Goal: Task Accomplishment & Management: Use online tool/utility

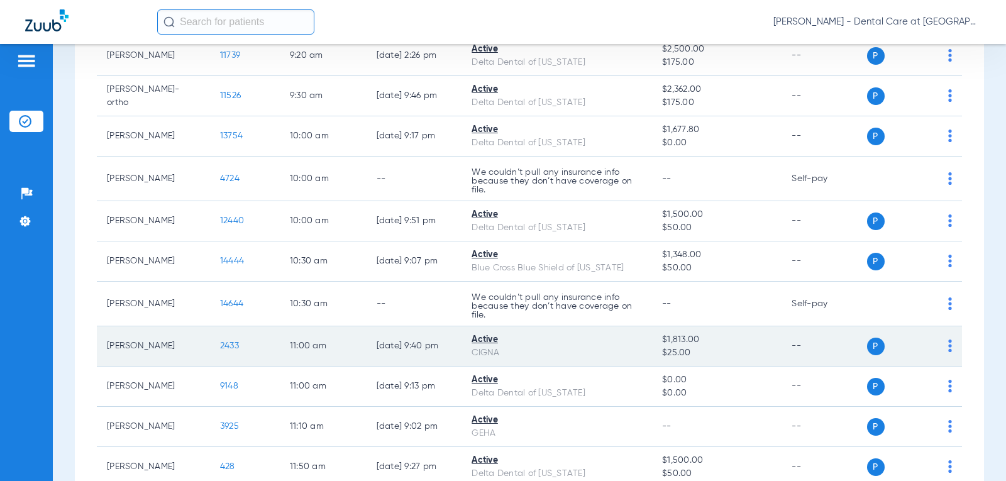
scroll to position [377, 0]
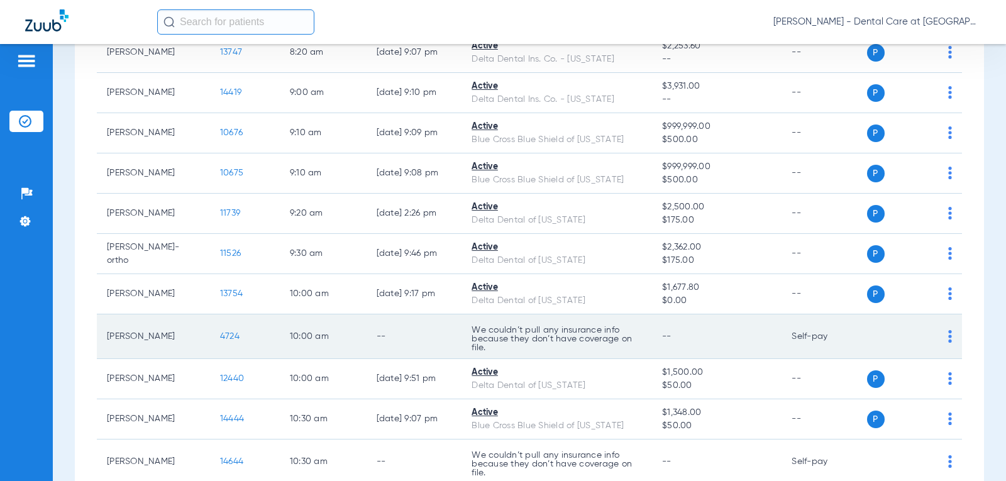
click at [385, 338] on td "--" at bounding box center [415, 336] width 96 height 45
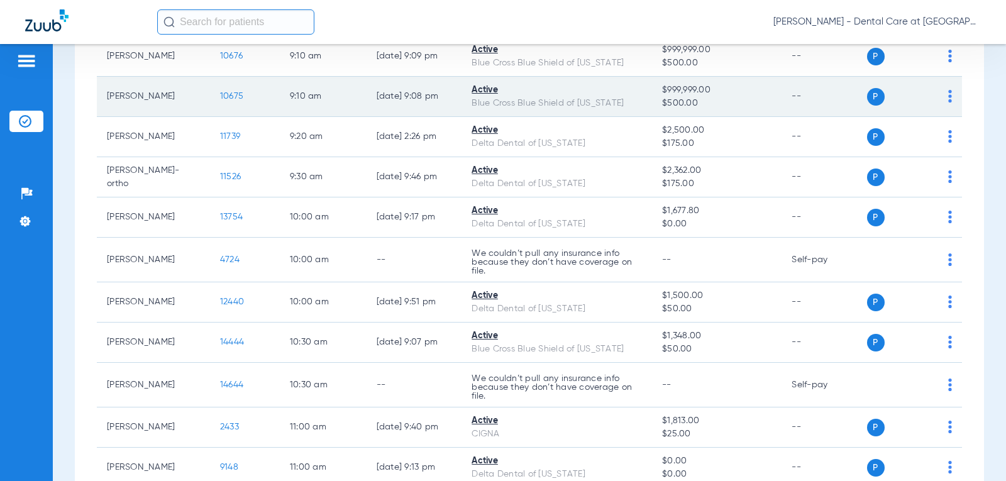
scroll to position [566, 0]
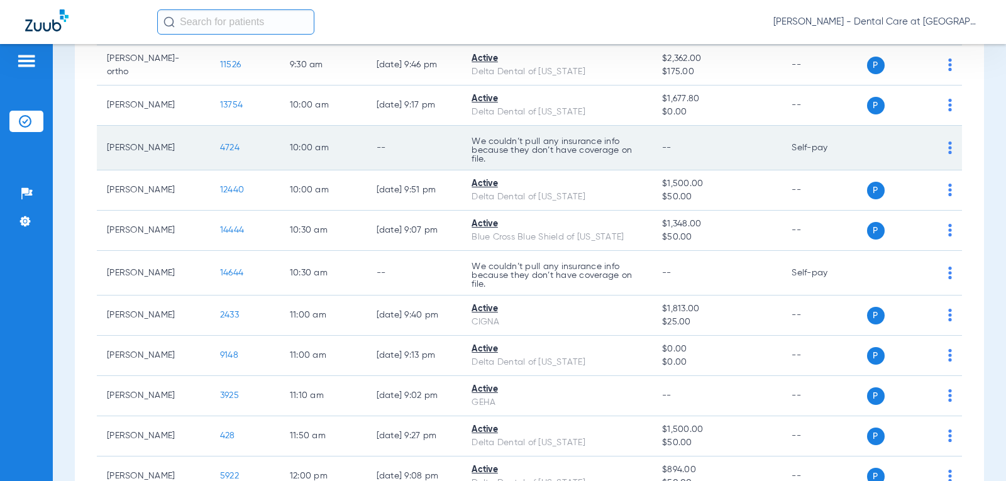
click at [627, 150] on p "We couldn’t pull any insurance info because they don’t have coverage on file." at bounding box center [557, 150] width 170 height 26
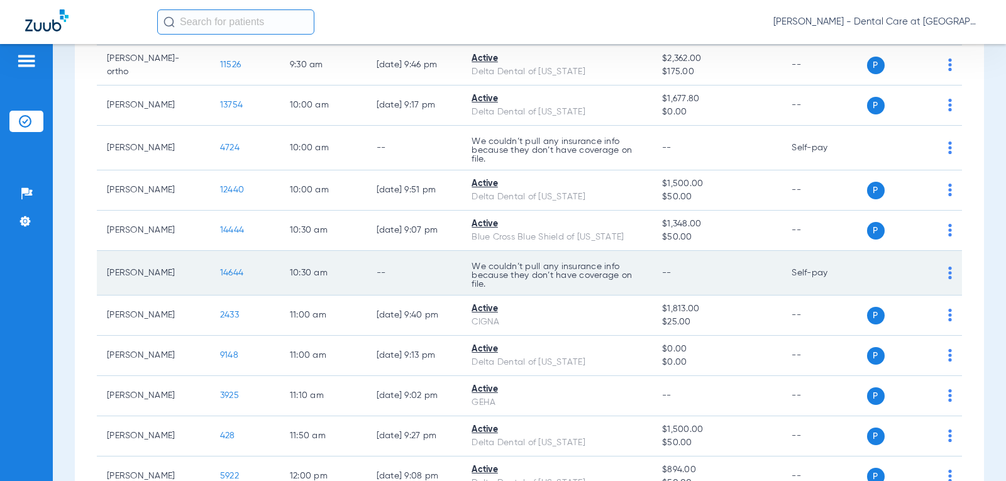
click at [660, 285] on td "--" at bounding box center [717, 273] width 130 height 45
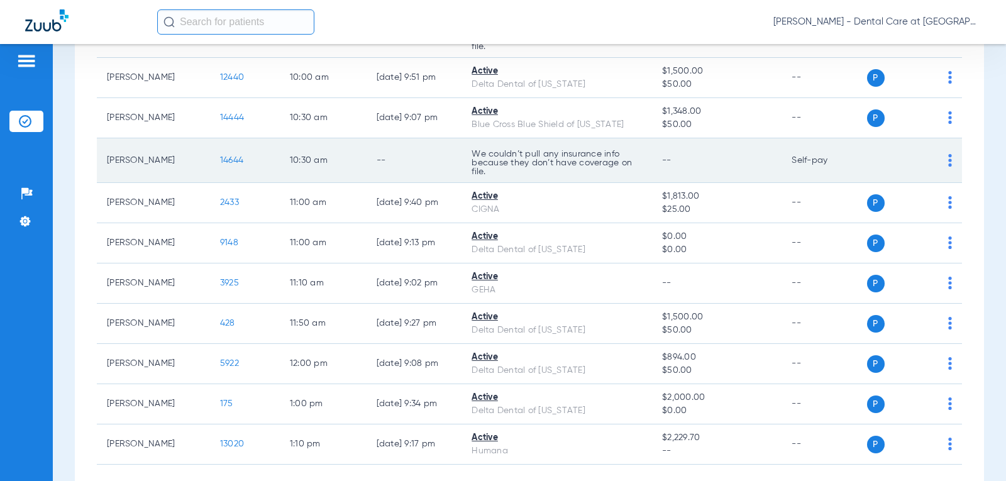
scroll to position [692, 0]
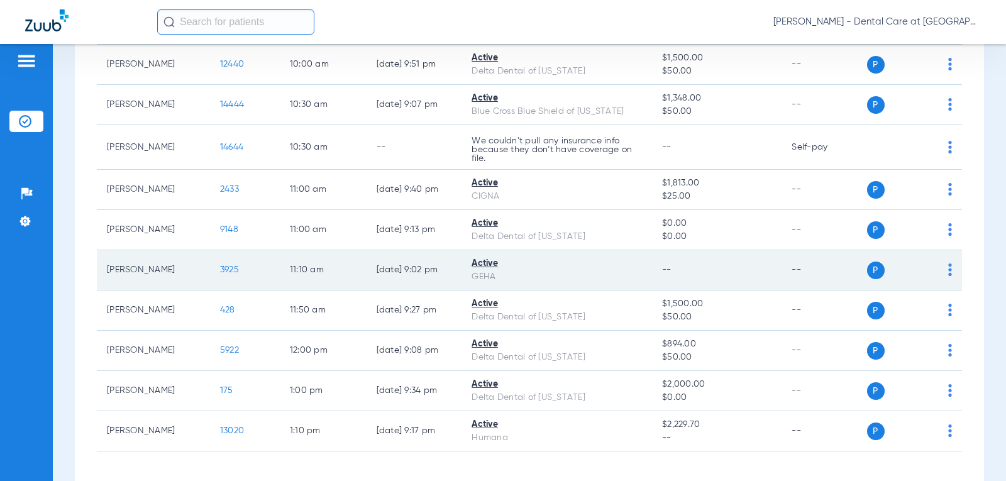
click at [662, 273] on span "--" at bounding box center [666, 269] width 9 height 9
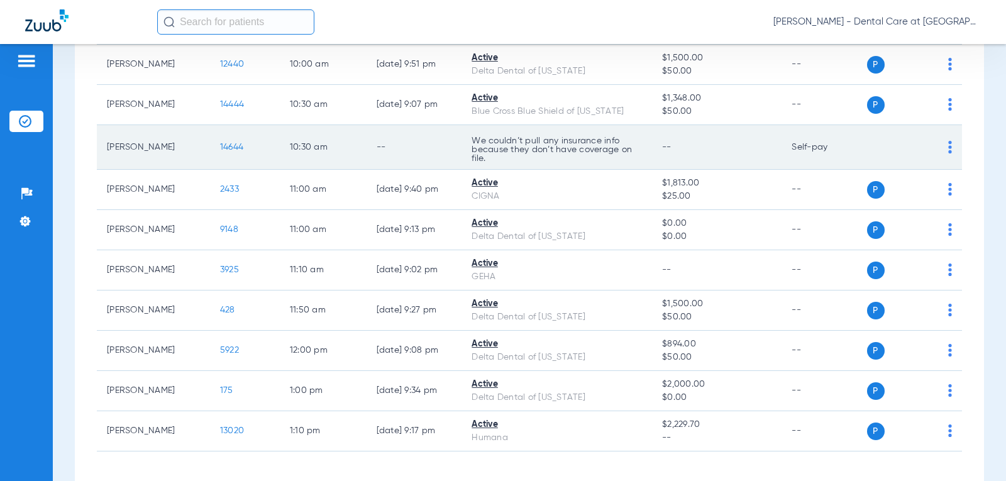
click at [539, 153] on p "We couldn’t pull any insurance info because they don’t have coverage on file." at bounding box center [557, 149] width 170 height 26
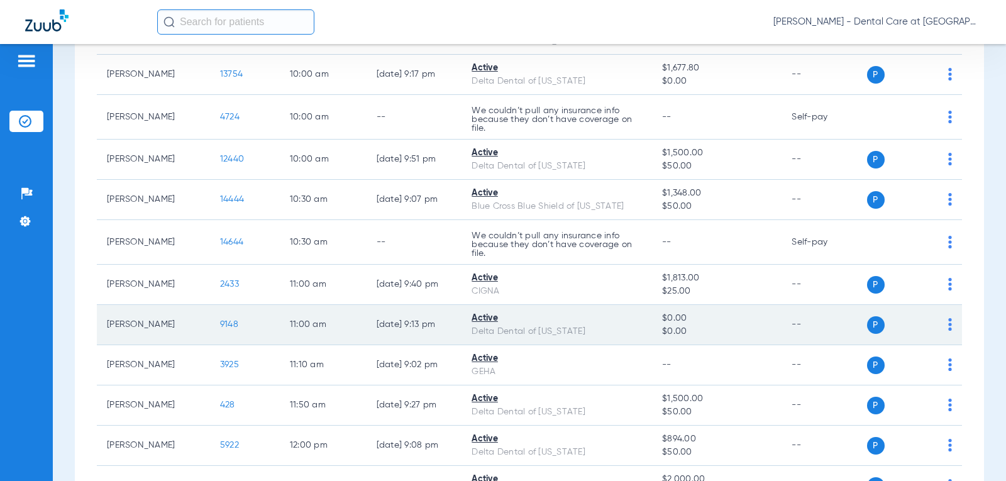
scroll to position [491, 0]
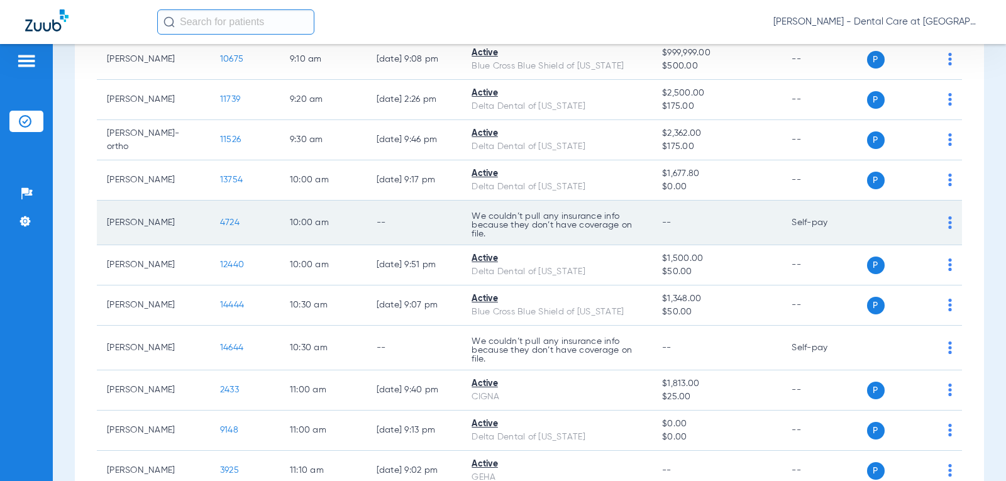
click at [515, 218] on p "We couldn’t pull any insurance info because they don’t have coverage on file." at bounding box center [557, 225] width 170 height 26
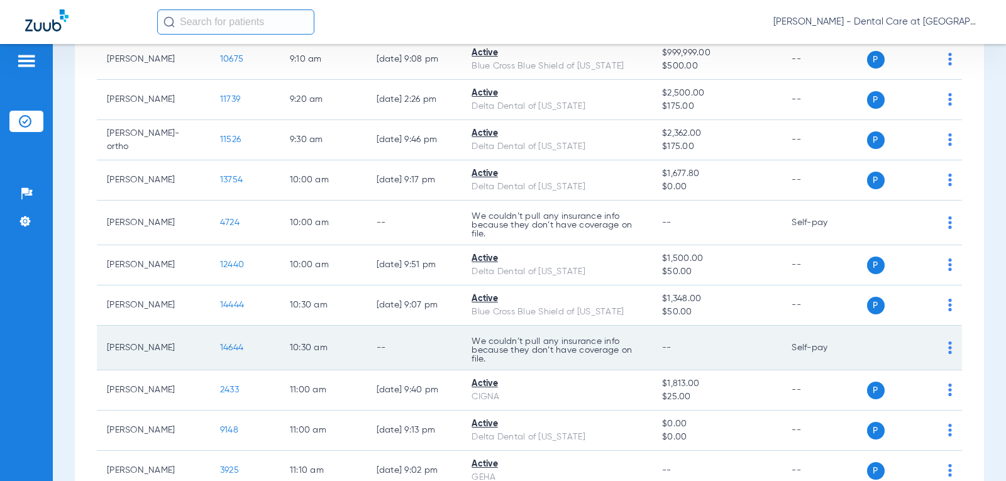
click at [570, 353] on p "We couldn’t pull any insurance info because they don’t have coverage on file." at bounding box center [557, 350] width 170 height 26
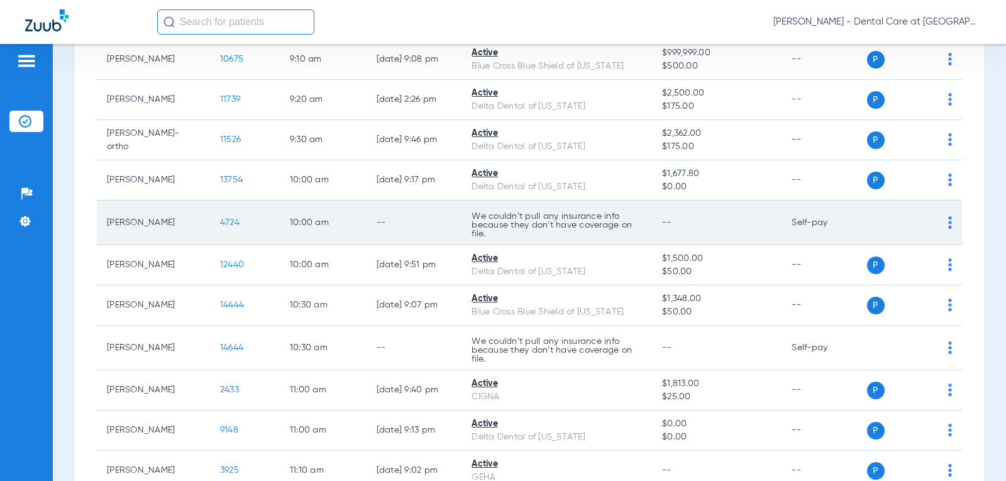
click at [578, 210] on td "We couldn’t pull any insurance info because they don’t have coverage on file." at bounding box center [556, 223] width 190 height 45
click at [220, 223] on span "4724" at bounding box center [229, 222] width 19 height 9
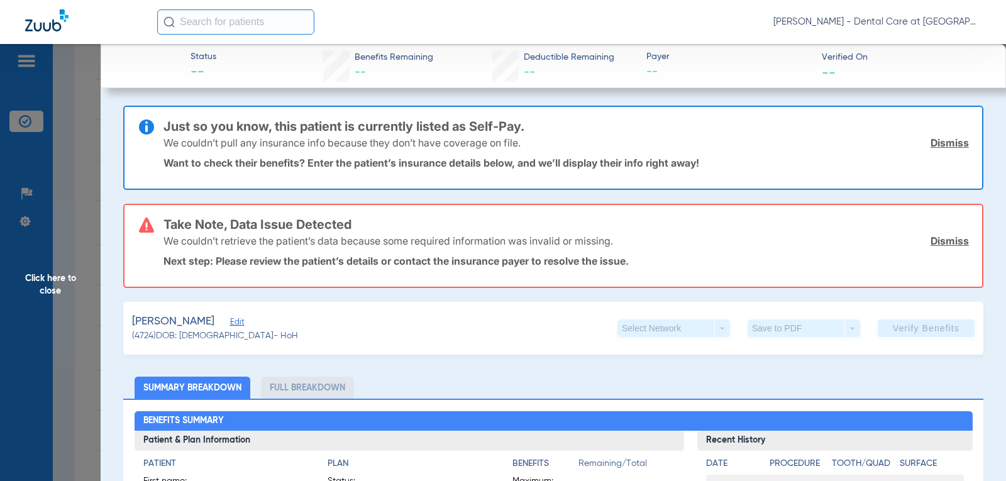
click at [41, 287] on span "Click here to close" at bounding box center [50, 284] width 101 height 481
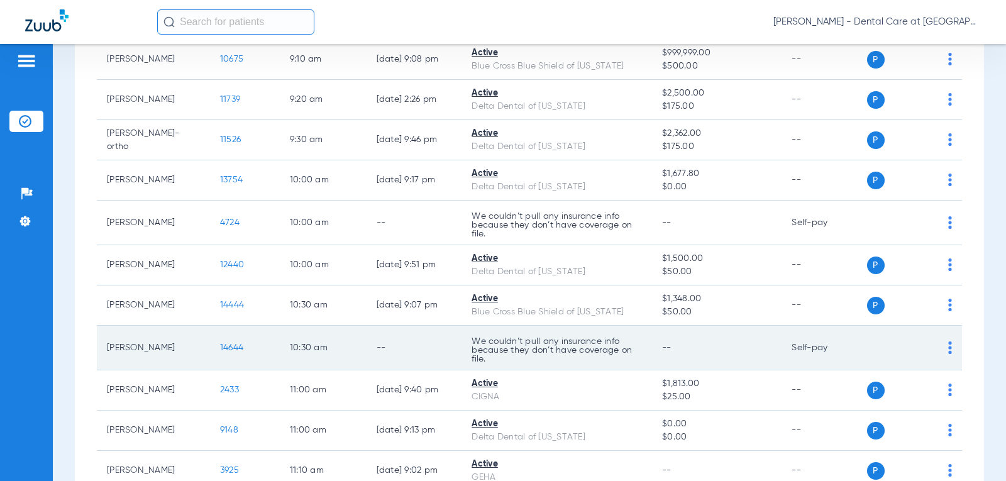
click at [569, 350] on p "We couldn’t pull any insurance info because they don’t have coverage on file." at bounding box center [557, 350] width 170 height 26
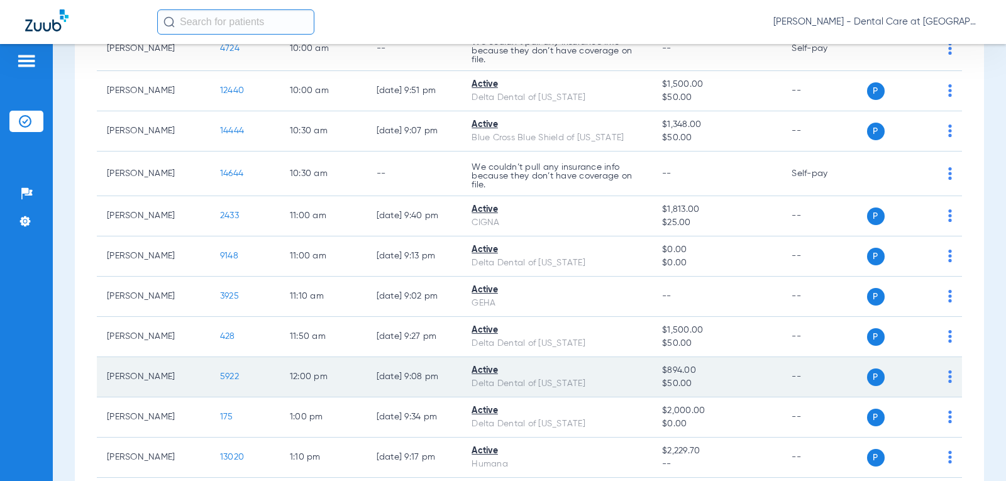
scroll to position [554, 0]
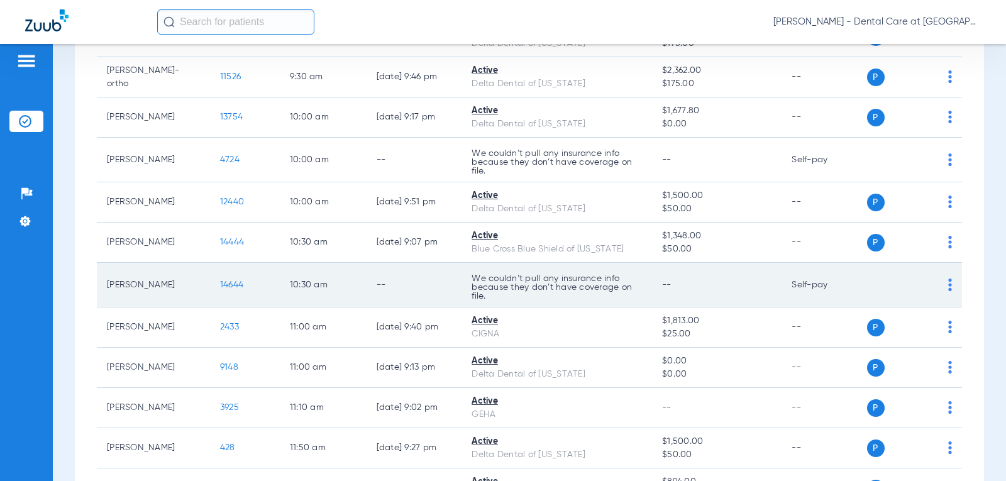
click at [586, 275] on p "We couldn’t pull any insurance info because they don’t have coverage on file." at bounding box center [557, 287] width 170 height 26
click at [944, 290] on td "P S" at bounding box center [915, 285] width 96 height 45
click at [937, 284] on div "P S" at bounding box center [910, 285] width 86 height 18
click at [948, 286] on img at bounding box center [950, 285] width 4 height 13
click at [368, 285] on div at bounding box center [503, 240] width 1006 height 481
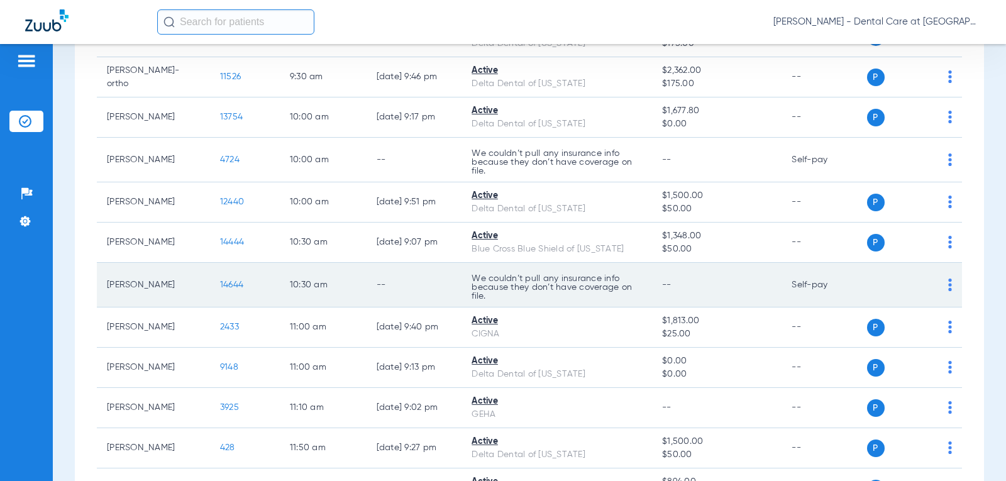
click at [221, 289] on span "14644" at bounding box center [231, 284] width 23 height 9
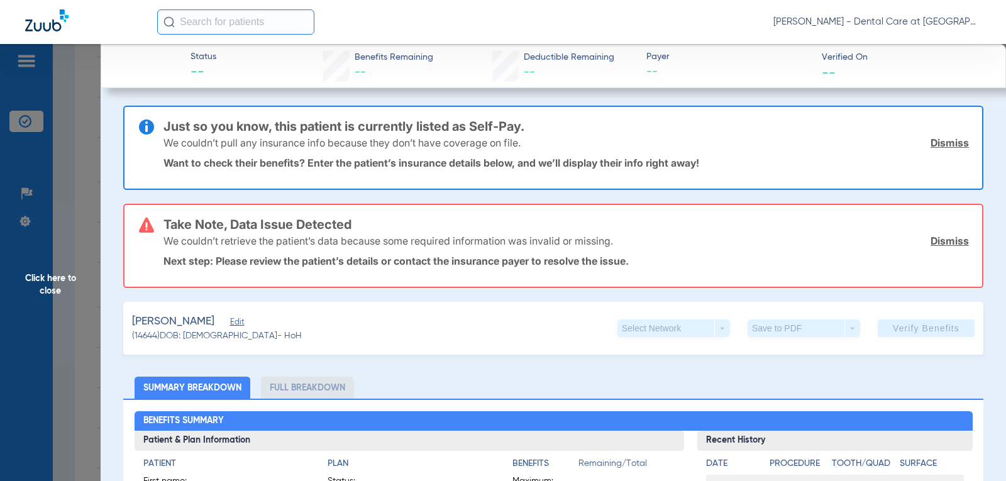
click at [69, 292] on span "Click here to close" at bounding box center [50, 284] width 101 height 481
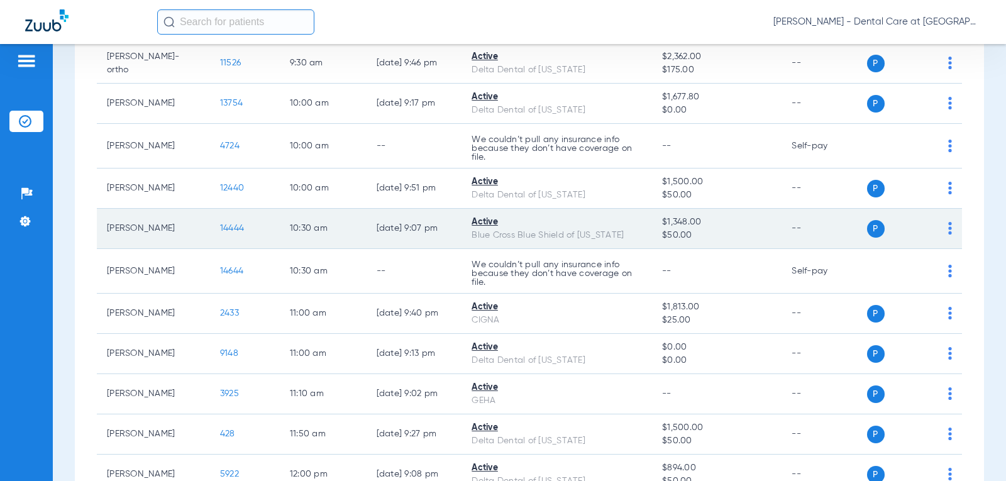
scroll to position [554, 0]
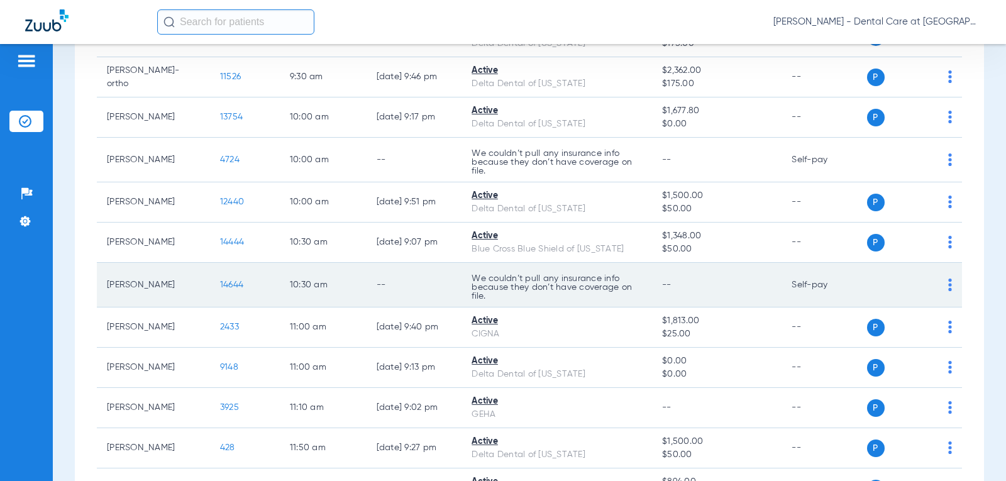
click at [948, 286] on img at bounding box center [950, 285] width 4 height 13
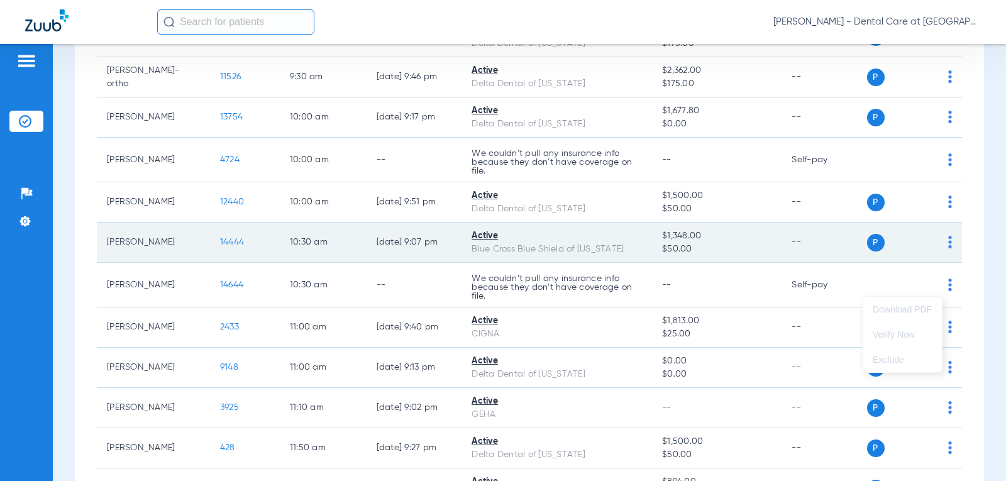
click at [629, 257] on div at bounding box center [503, 240] width 1006 height 481
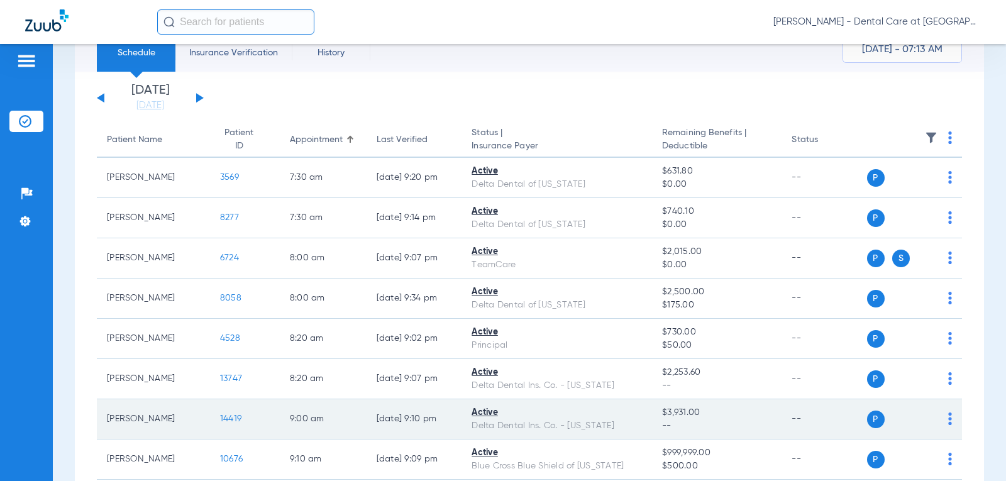
scroll to position [0, 0]
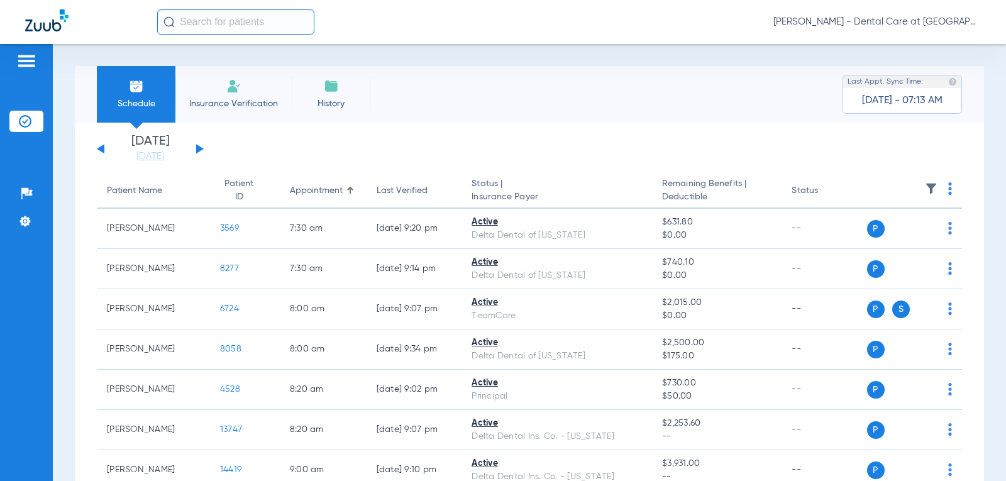
click at [206, 150] on app-single-date-navigator "[DATE] [DATE] [DATE] [DATE] [DATE] [DATE] [DATE] [DATE] [DATE] [DATE] [DATE] [D…" at bounding box center [529, 149] width 865 height 28
click at [199, 148] on button at bounding box center [200, 148] width 8 height 9
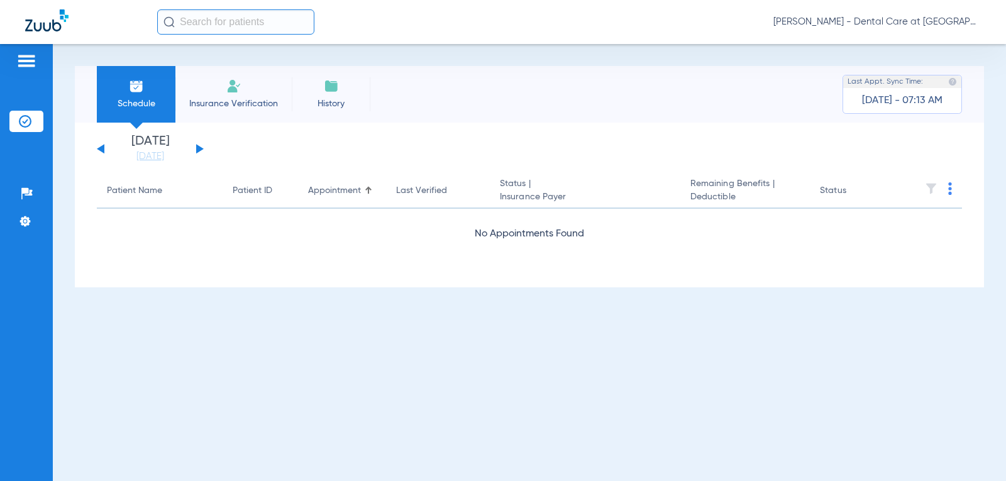
click at [199, 148] on button at bounding box center [200, 148] width 8 height 9
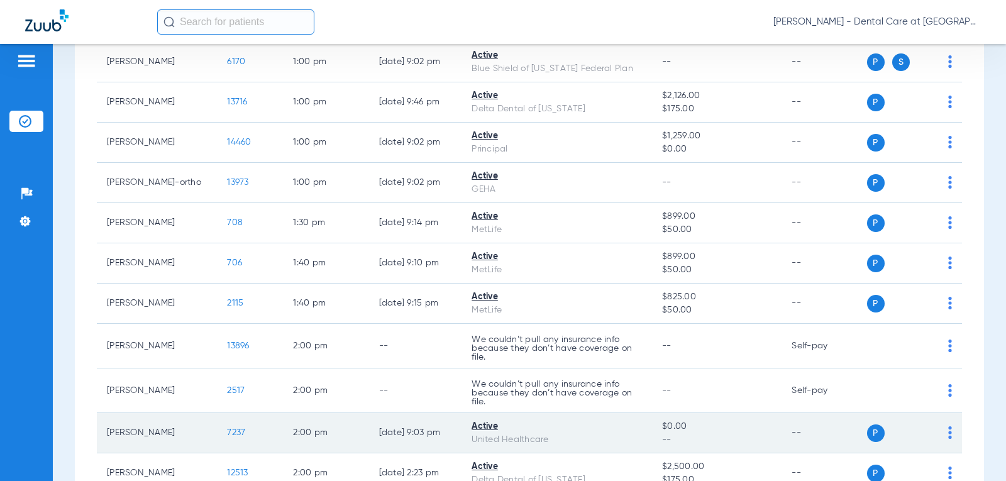
scroll to position [1909, 0]
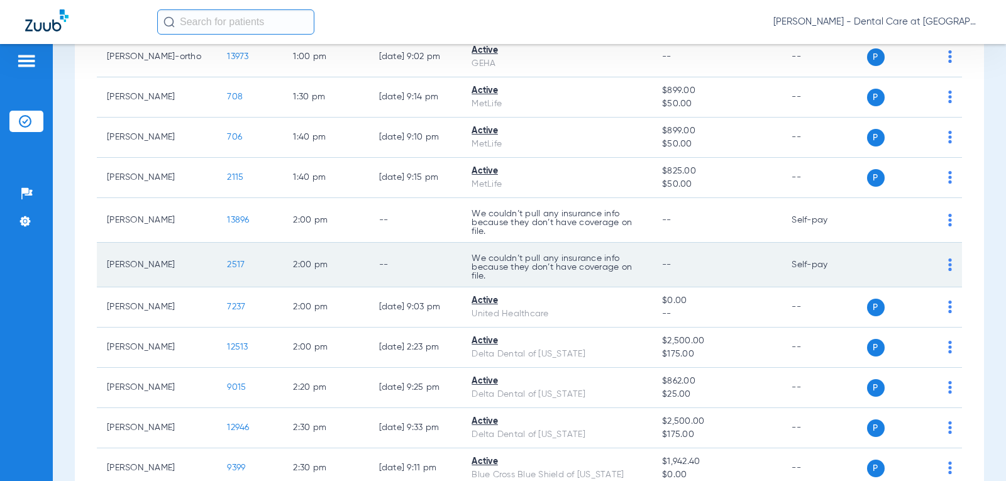
click at [450, 276] on td "--" at bounding box center [415, 265] width 93 height 45
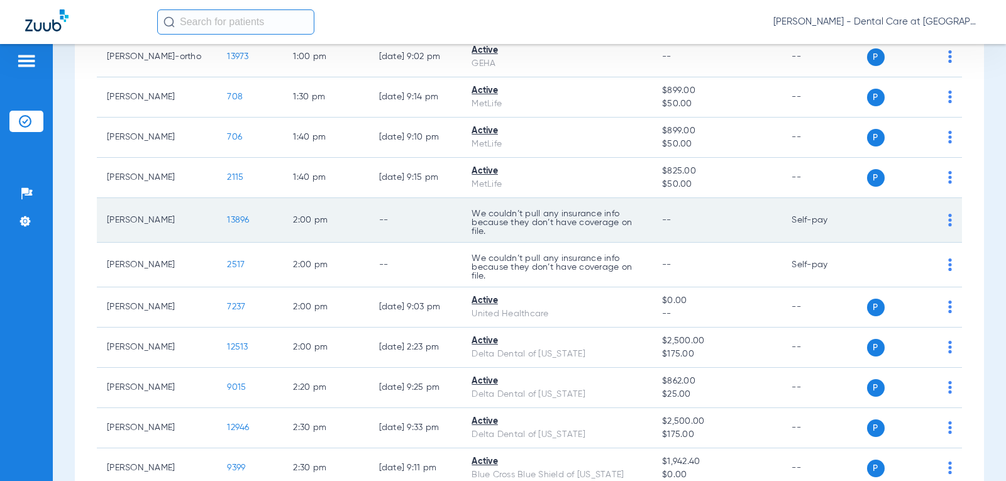
click at [450, 242] on td "--" at bounding box center [415, 220] width 93 height 45
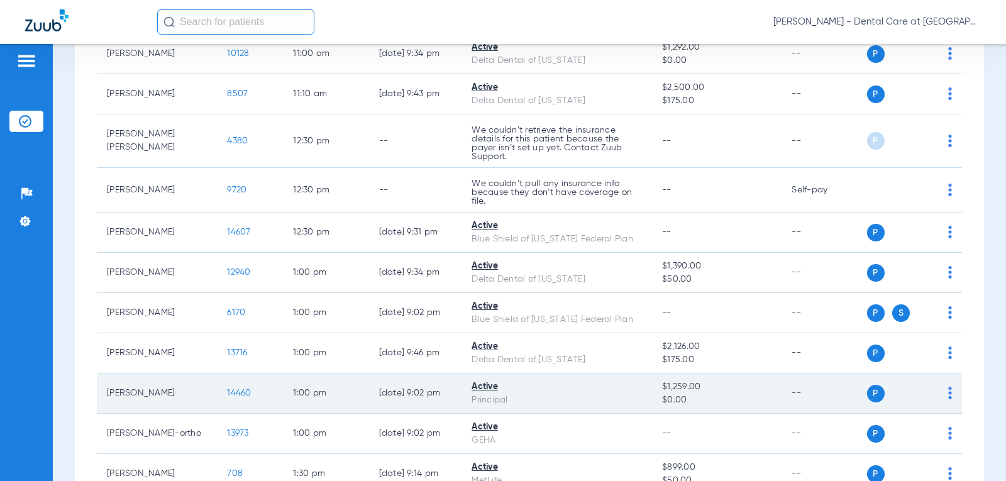
scroll to position [1532, 0]
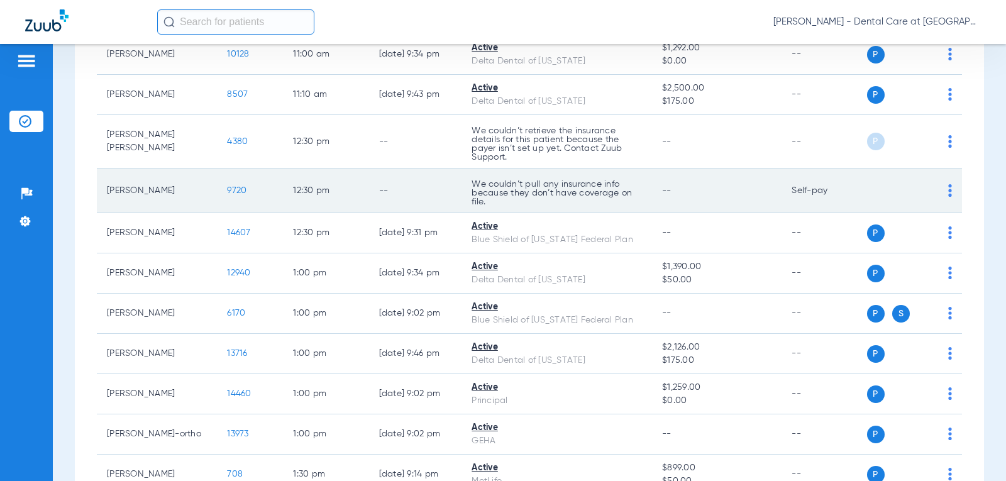
click at [484, 206] on p "We couldn’t pull any insurance info because they don’t have coverage on file." at bounding box center [557, 193] width 170 height 26
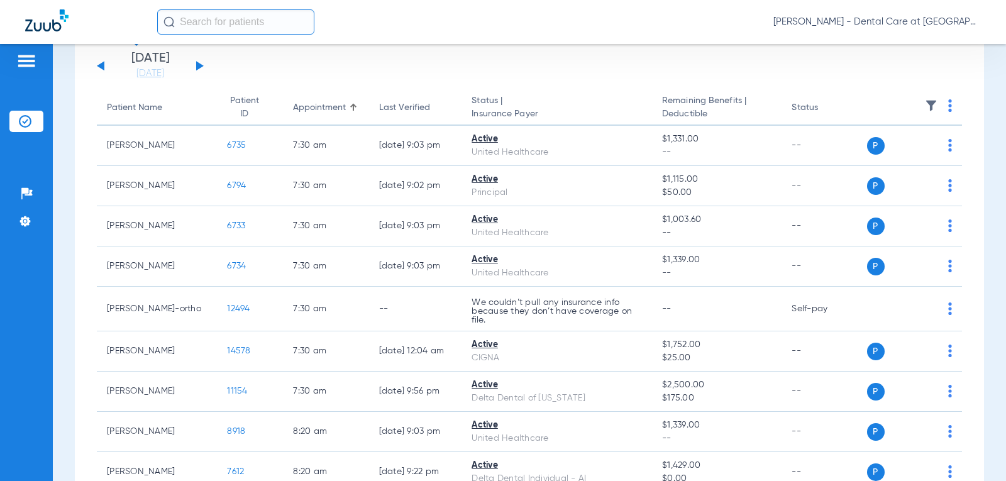
scroll to position [189, 0]
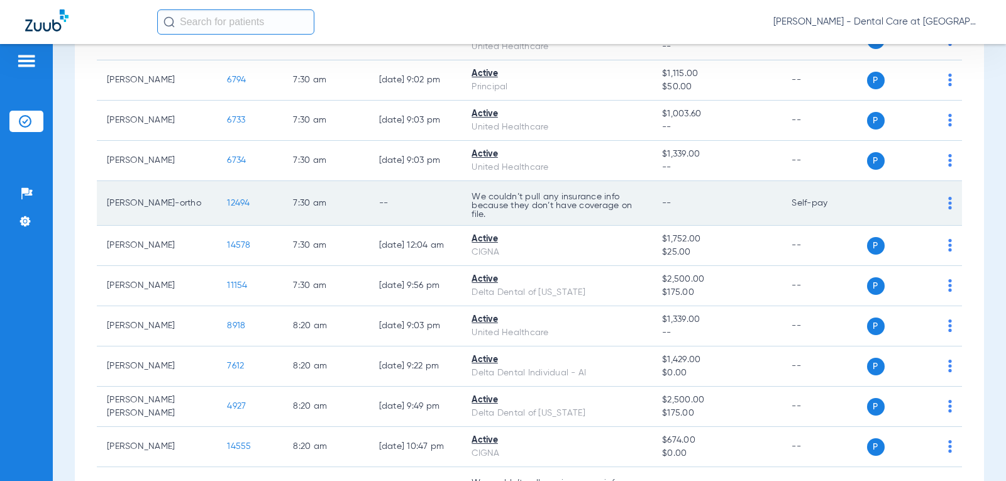
click at [461, 218] on td "We couldn’t pull any insurance info because they don’t have coverage on file." at bounding box center [556, 203] width 190 height 45
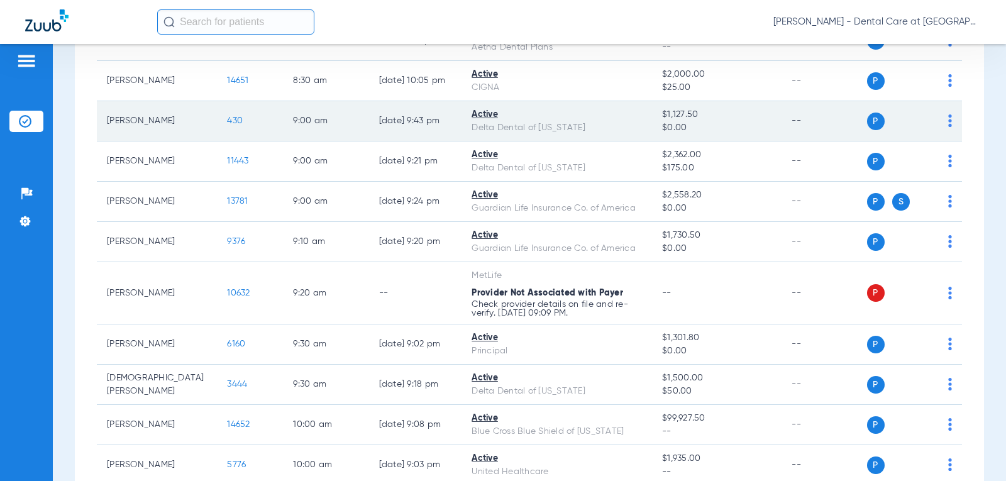
scroll to position [817, 0]
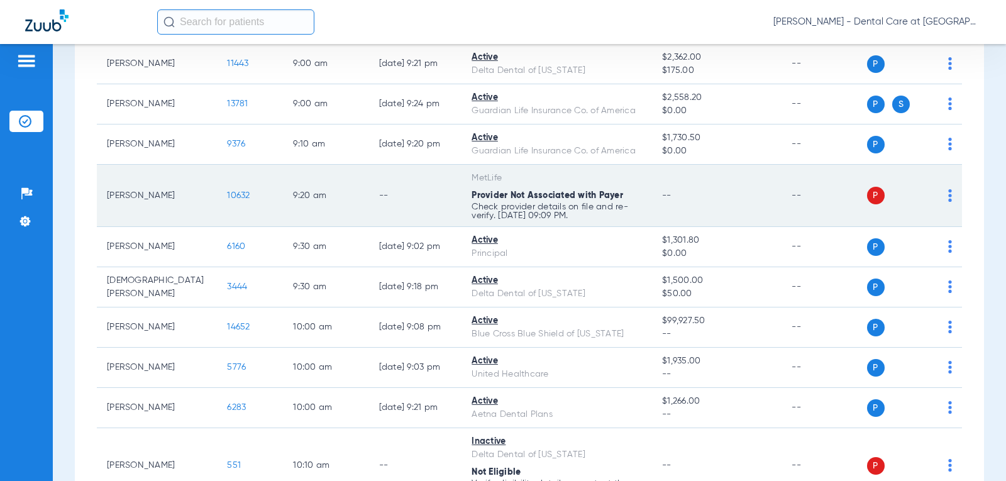
click at [499, 200] on span "Provider Not Associated with Payer" at bounding box center [548, 195] width 152 height 9
click at [768, 194] on td "--" at bounding box center [717, 196] width 130 height 62
click at [944, 192] on td "P S" at bounding box center [915, 196] width 96 height 62
click at [944, 194] on td "P S" at bounding box center [915, 196] width 96 height 62
click at [948, 196] on img at bounding box center [950, 195] width 4 height 13
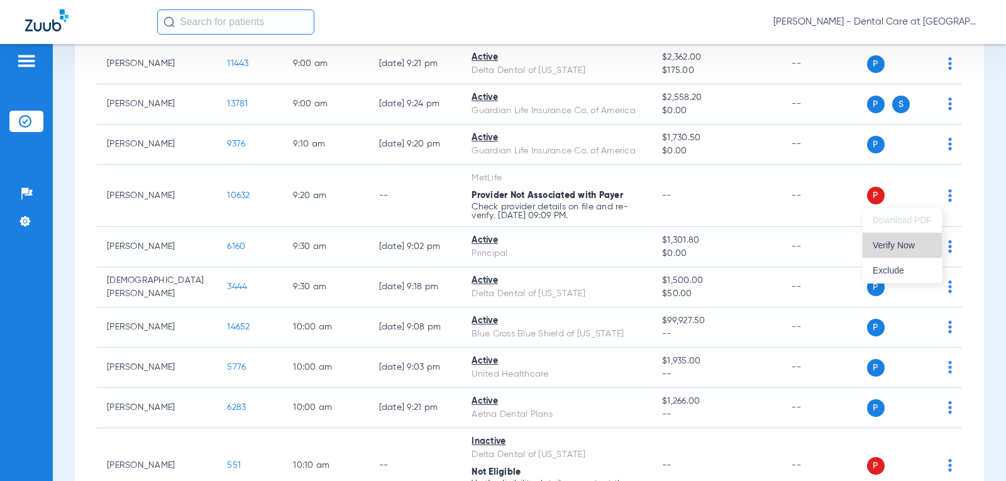
click at [907, 244] on span "Verify Now" at bounding box center [902, 245] width 59 height 9
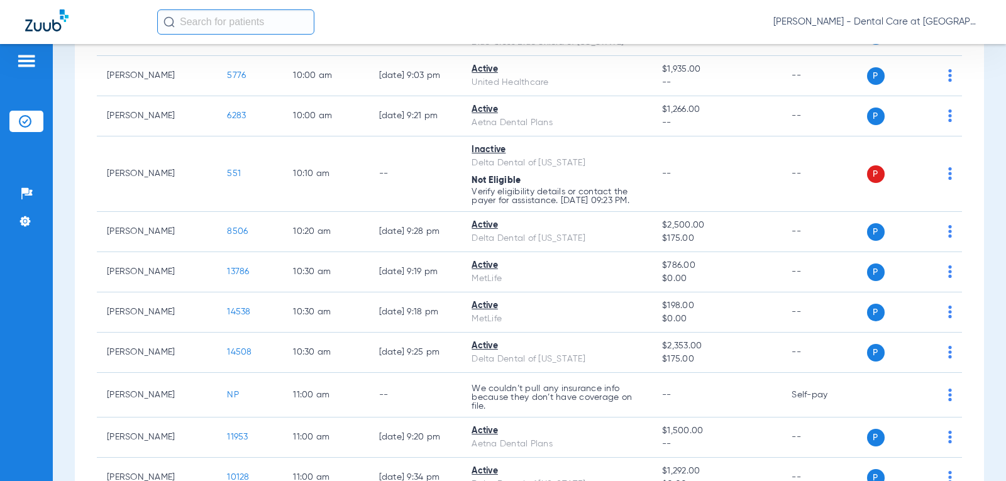
scroll to position [1029, 0]
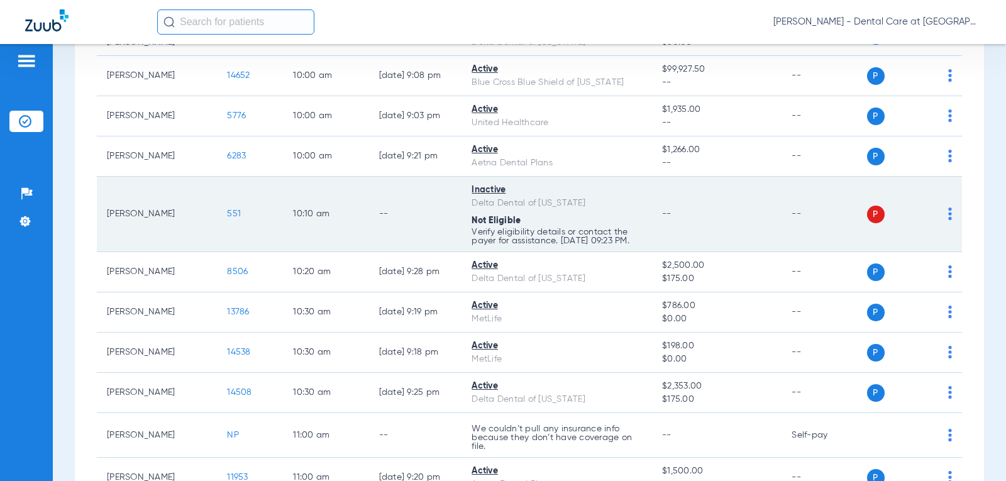
click at [939, 223] on div "P S" at bounding box center [910, 215] width 86 height 18
click at [944, 216] on td "P S" at bounding box center [915, 214] width 96 height 75
click at [948, 220] on img at bounding box center [950, 213] width 4 height 13
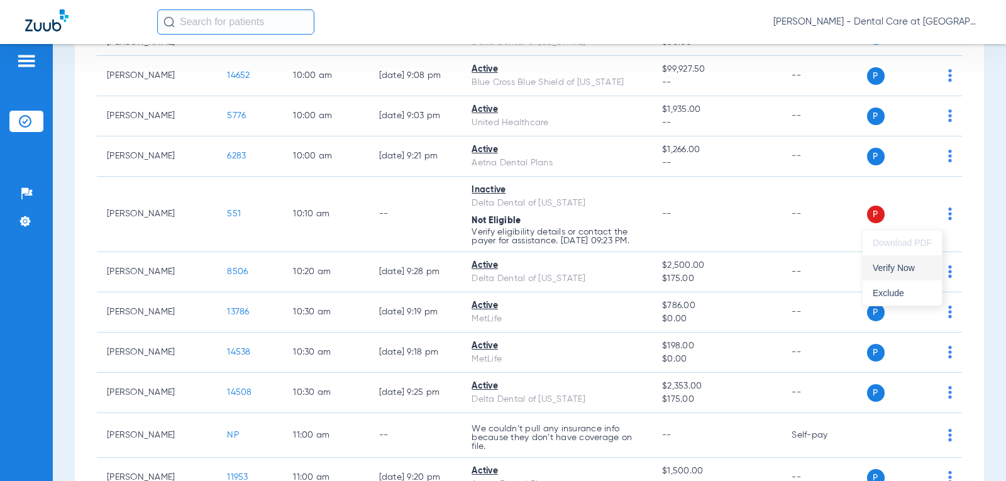
click at [922, 272] on span "Verify Now" at bounding box center [902, 267] width 59 height 9
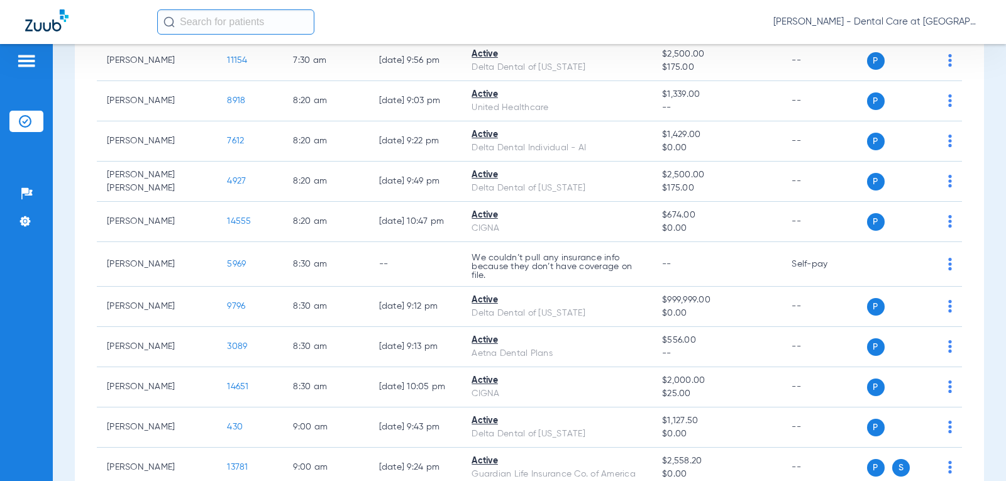
scroll to position [400, 0]
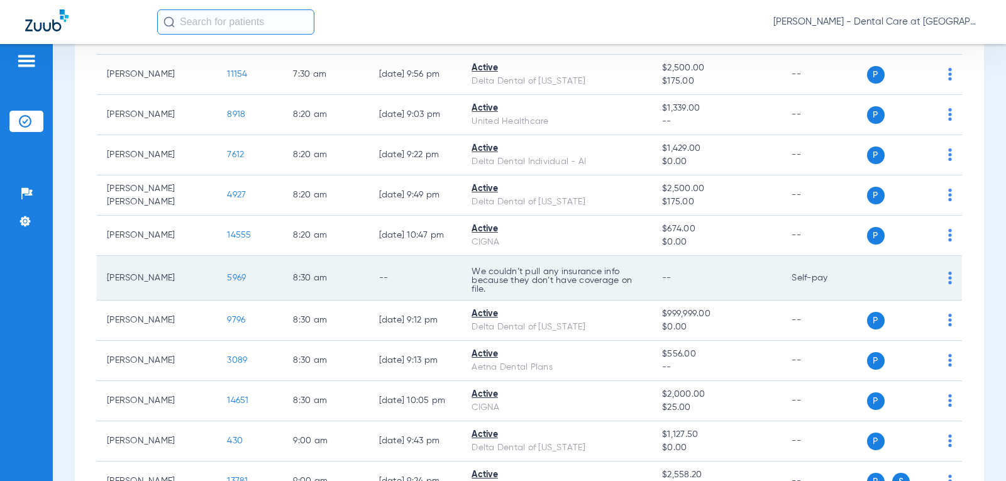
click at [652, 271] on td "--" at bounding box center [717, 278] width 130 height 45
click at [948, 279] on img at bounding box center [950, 278] width 4 height 13
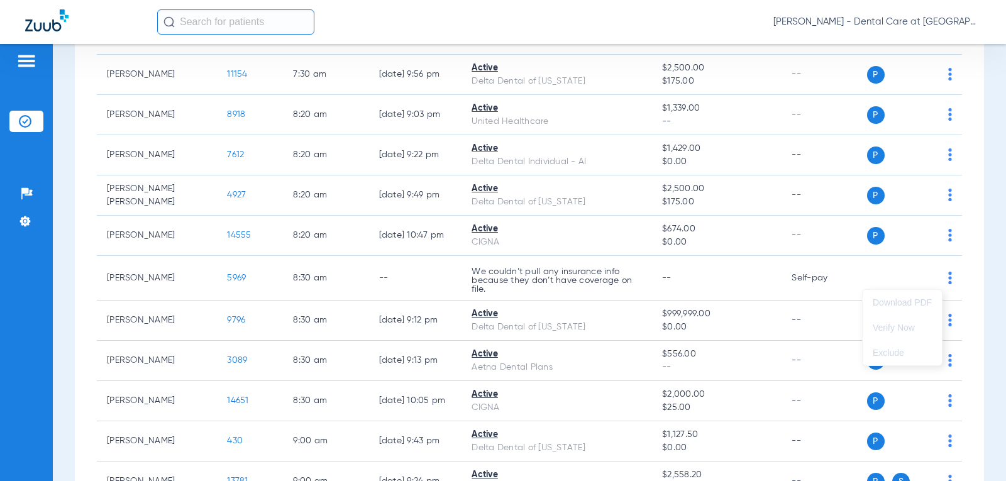
click at [959, 231] on div at bounding box center [503, 240] width 1006 height 481
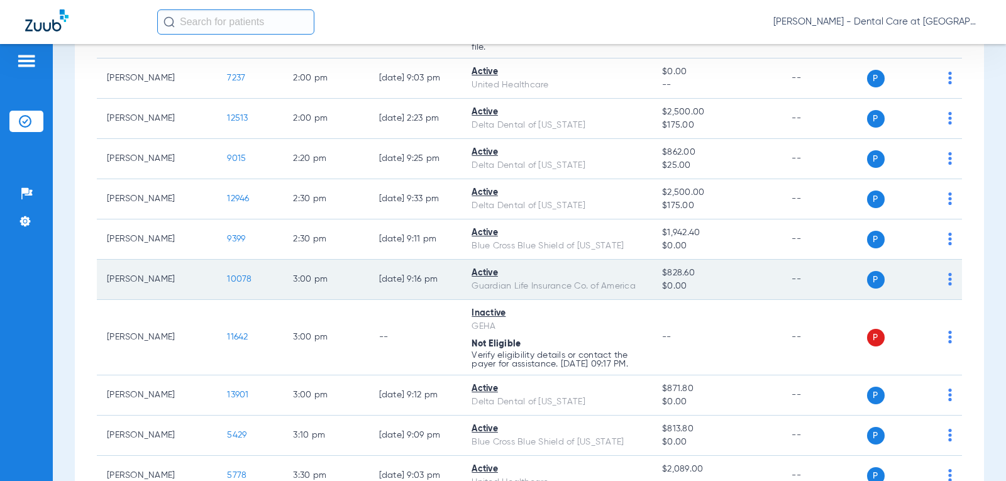
scroll to position [2223, 0]
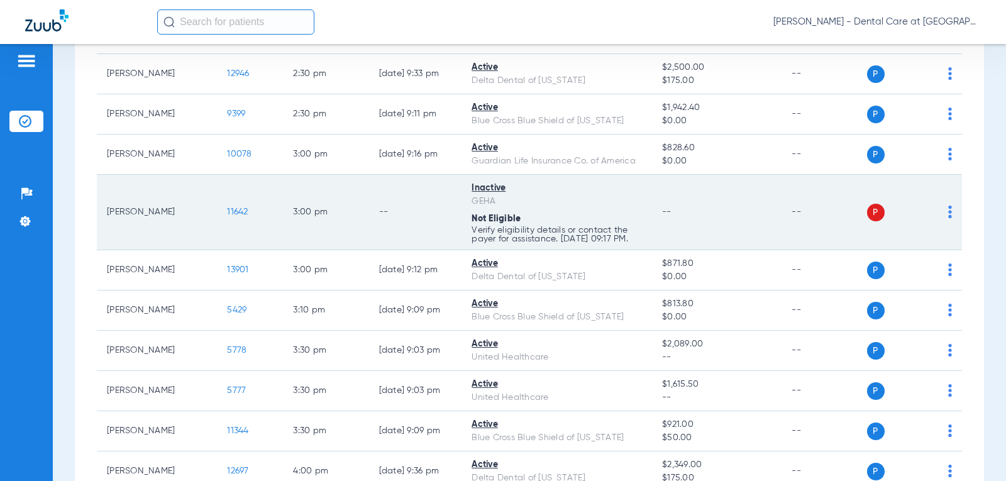
click at [465, 245] on td "Inactive GEHA Not Eligible Verify eligibility details or contact the payer for …" at bounding box center [556, 212] width 190 height 75
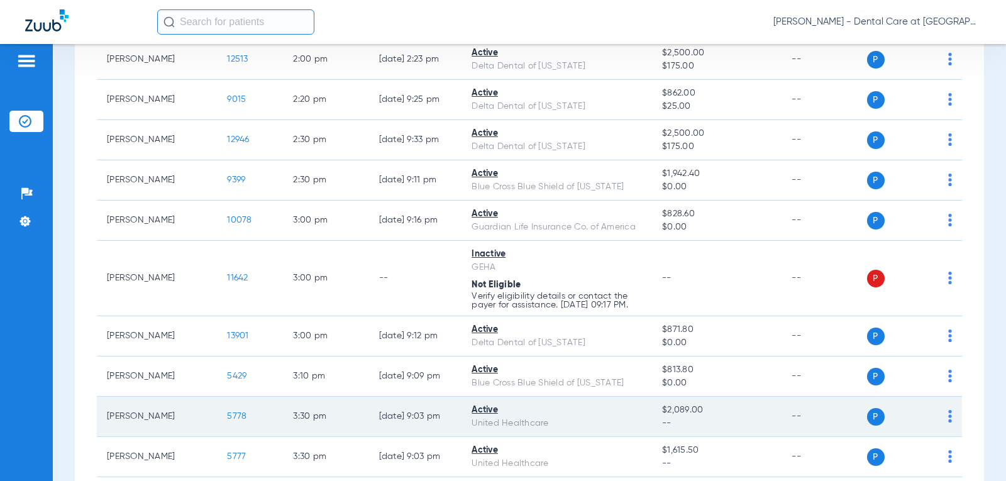
scroll to position [2121, 0]
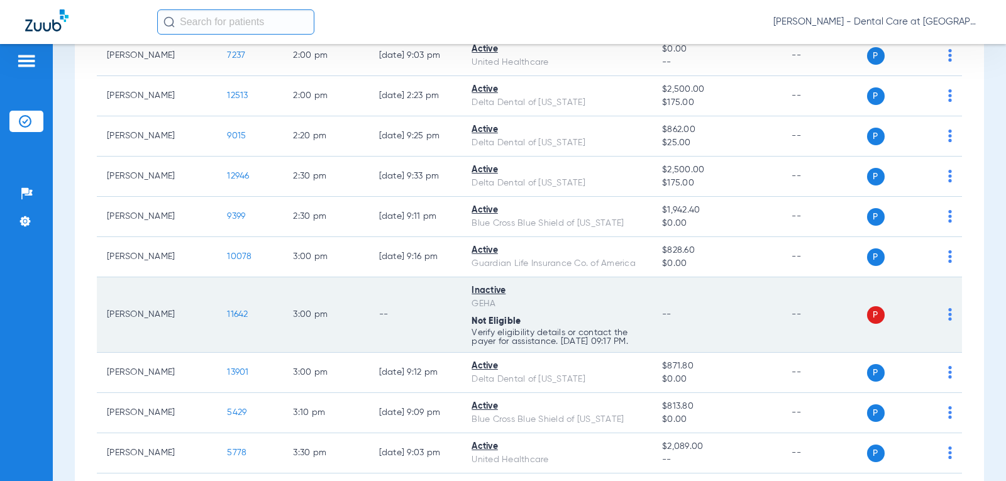
click at [402, 323] on td "--" at bounding box center [415, 314] width 93 height 75
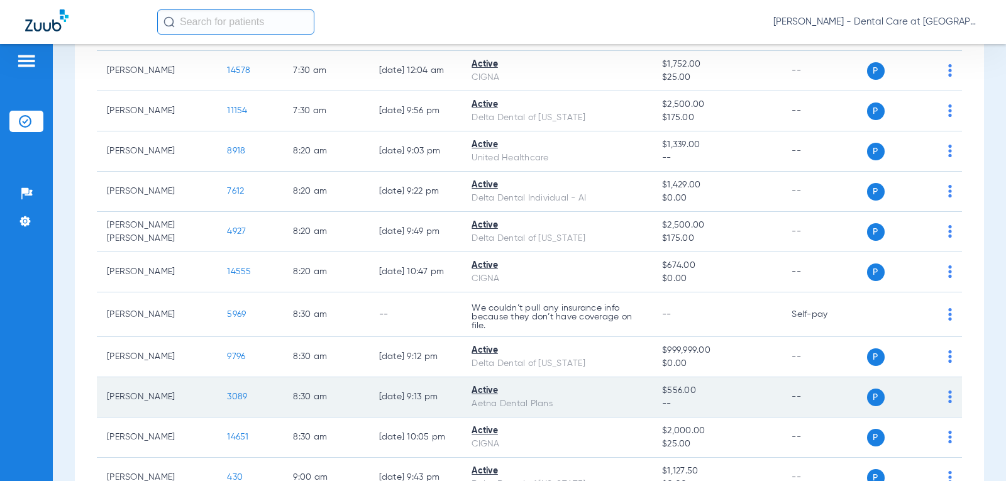
scroll to position [527, 0]
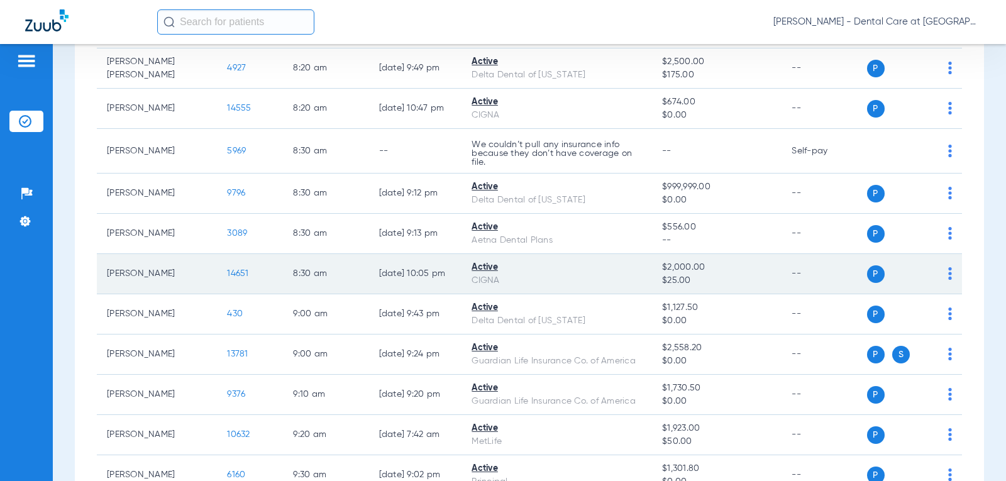
click at [227, 273] on span "14651" at bounding box center [237, 273] width 21 height 9
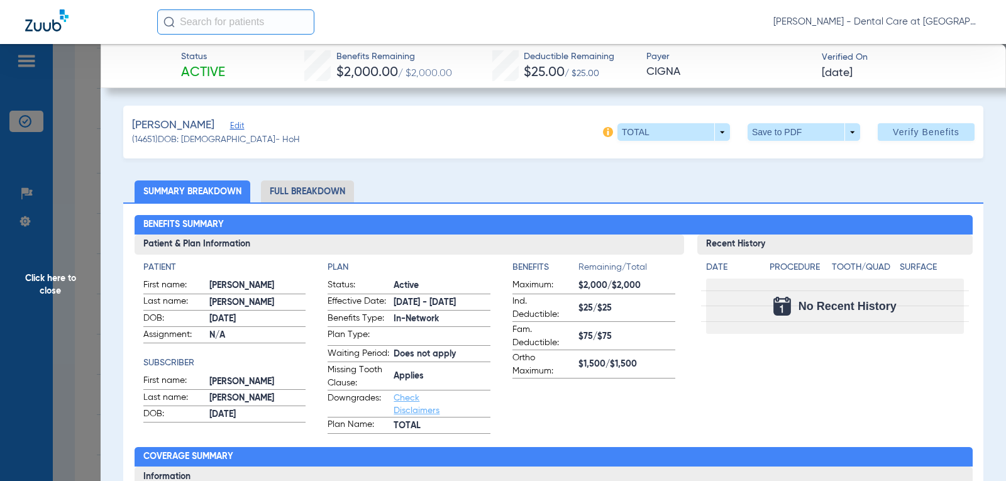
click at [324, 187] on li "Full Breakdown" at bounding box center [307, 191] width 93 height 22
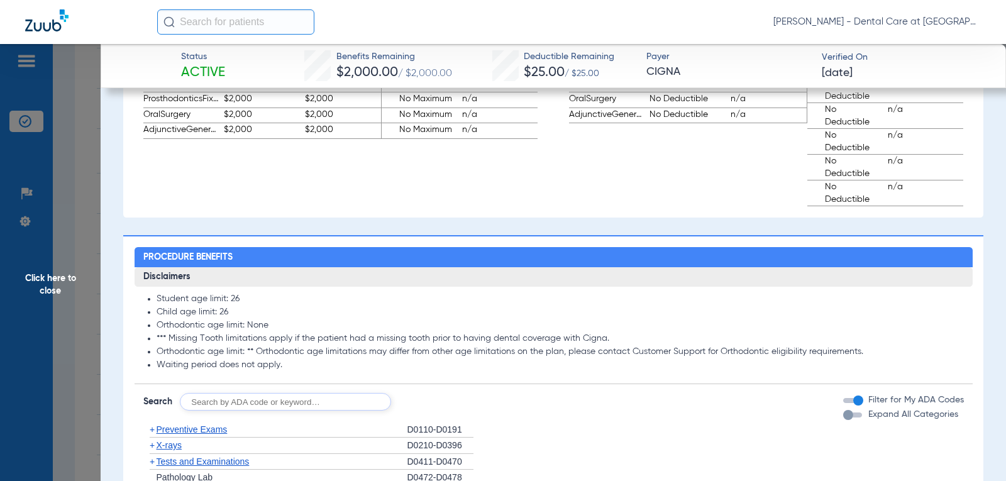
scroll to position [1069, 0]
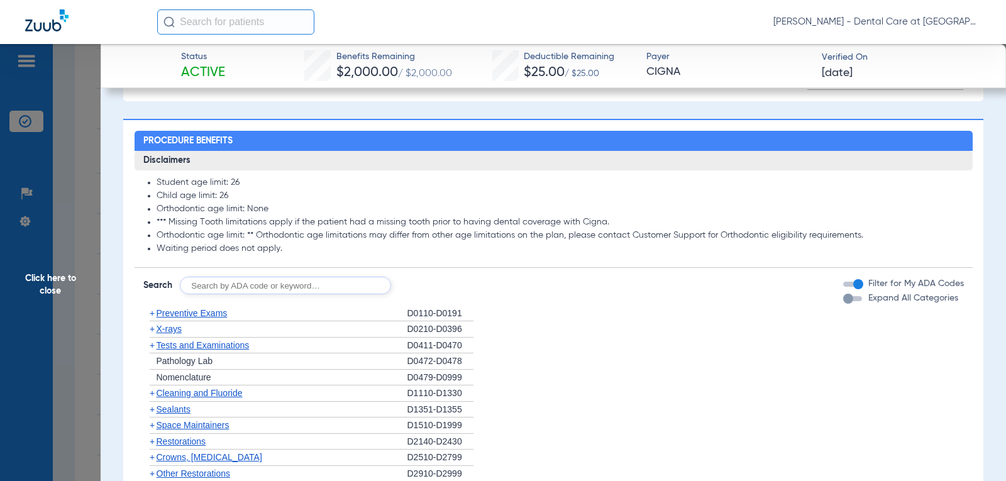
drag, startPoint x: 896, startPoint y: 311, endPoint x: 881, endPoint y: 314, distance: 14.8
click at [895, 302] on span "Expand All Categories" at bounding box center [913, 298] width 90 height 9
click at [866, 301] on button "Expand All Categories" at bounding box center [854, 298] width 23 height 5
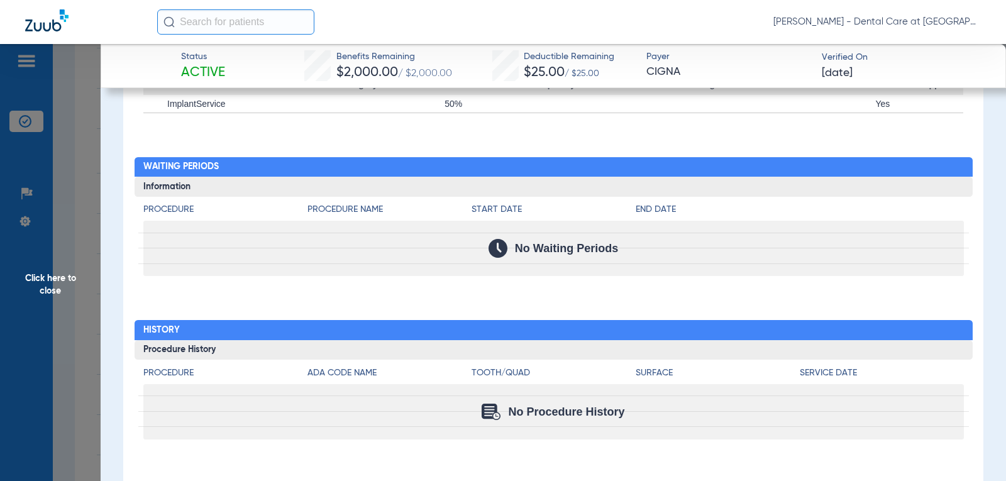
scroll to position [3592, 0]
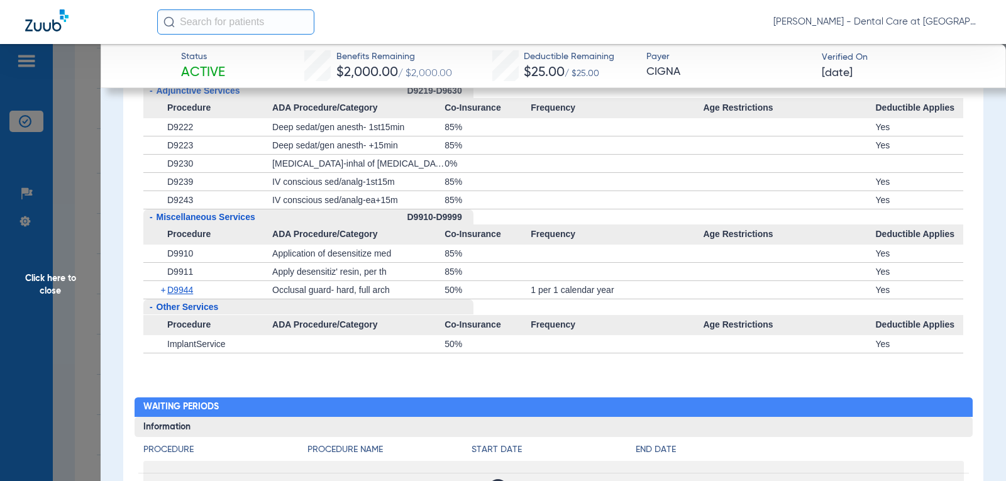
click at [55, 283] on span "Click here to close" at bounding box center [50, 284] width 101 height 481
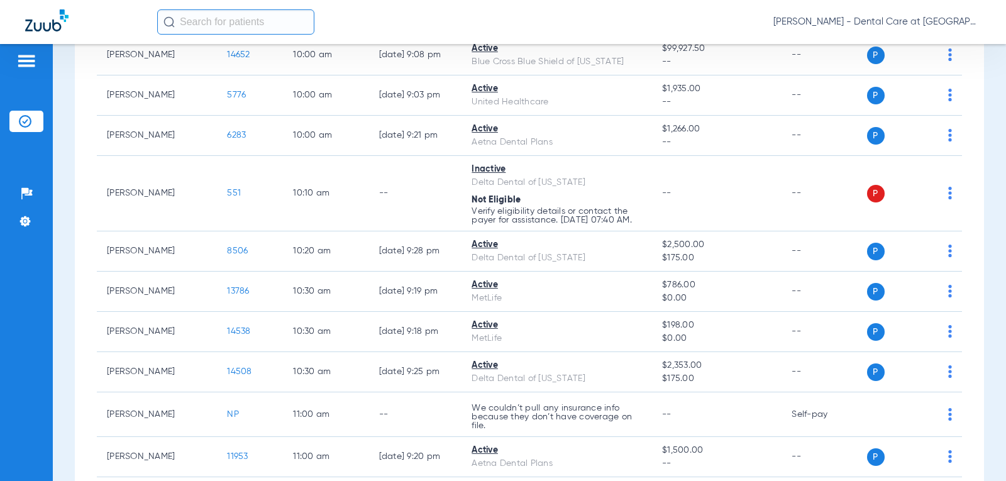
scroll to position [1030, 0]
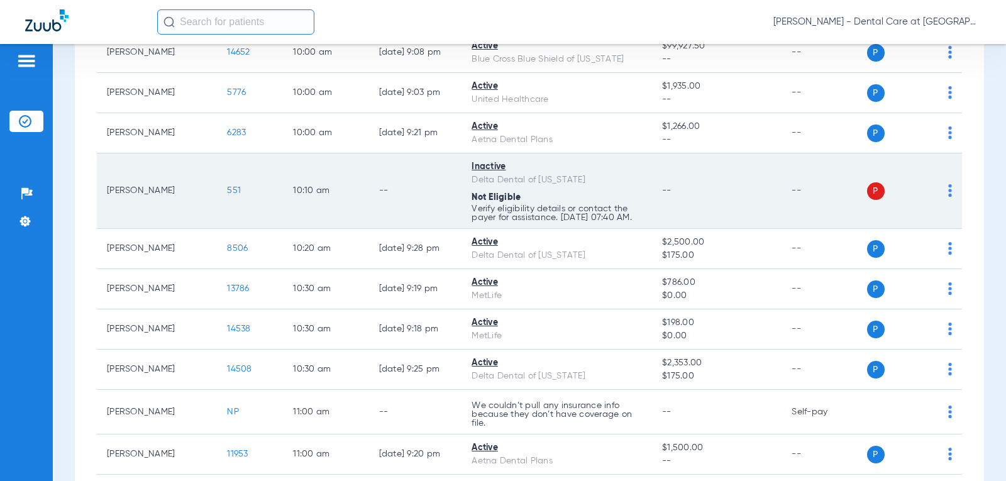
click at [948, 194] on img at bounding box center [950, 190] width 4 height 13
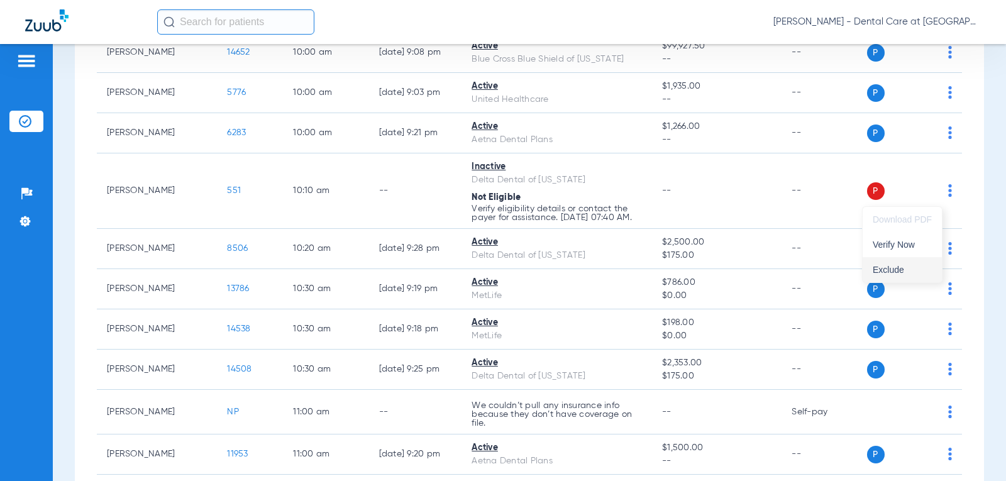
click at [899, 267] on span "Exclude" at bounding box center [902, 269] width 59 height 9
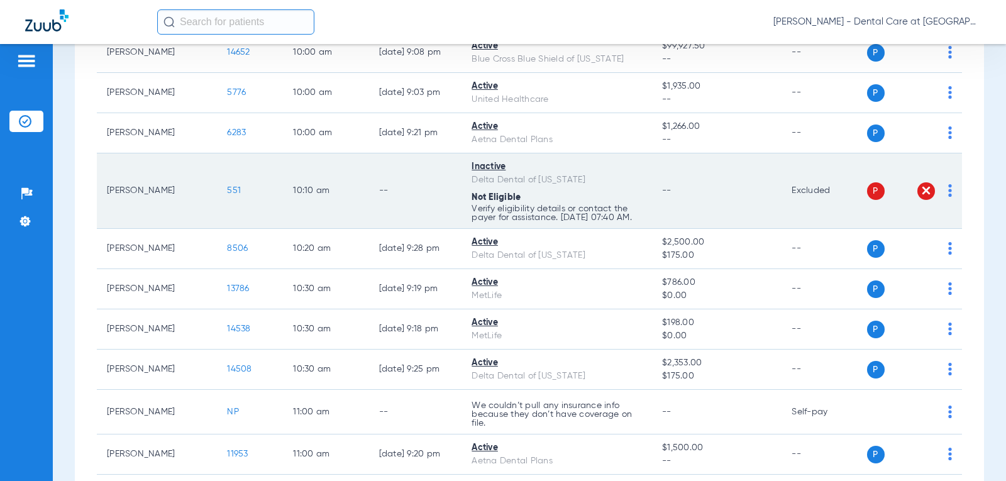
click at [920, 194] on img at bounding box center [926, 190] width 13 height 13
click at [920, 193] on img at bounding box center [926, 190] width 13 height 13
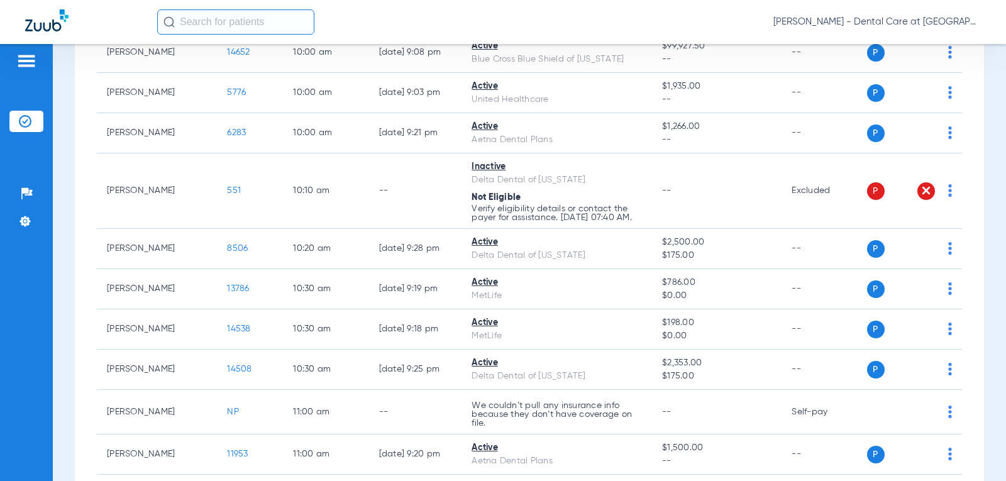
click at [955, 198] on div "[DATE] [DATE] [DATE] [DATE] [DATE] [DATE] [DATE] [DATE] [DATE] [DATE] [DATE] [D…" at bounding box center [529, 427] width 909 height 2669
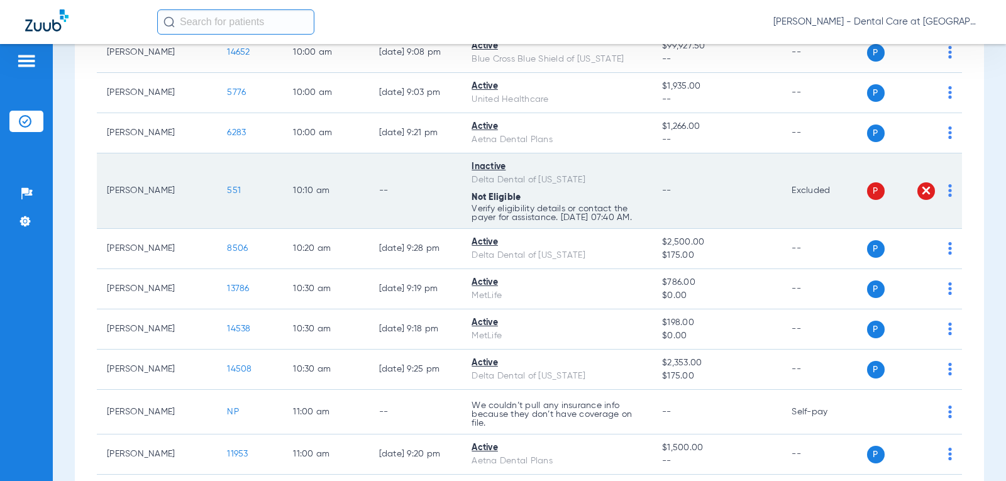
click at [944, 196] on td "P S" at bounding box center [915, 190] width 96 height 75
click at [948, 197] on img at bounding box center [950, 190] width 4 height 13
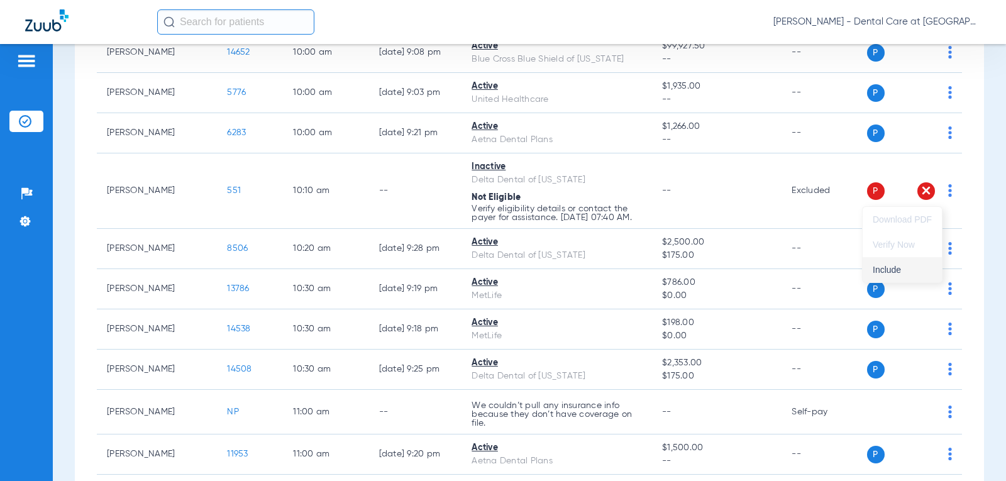
click at [899, 274] on span "Include" at bounding box center [902, 269] width 59 height 9
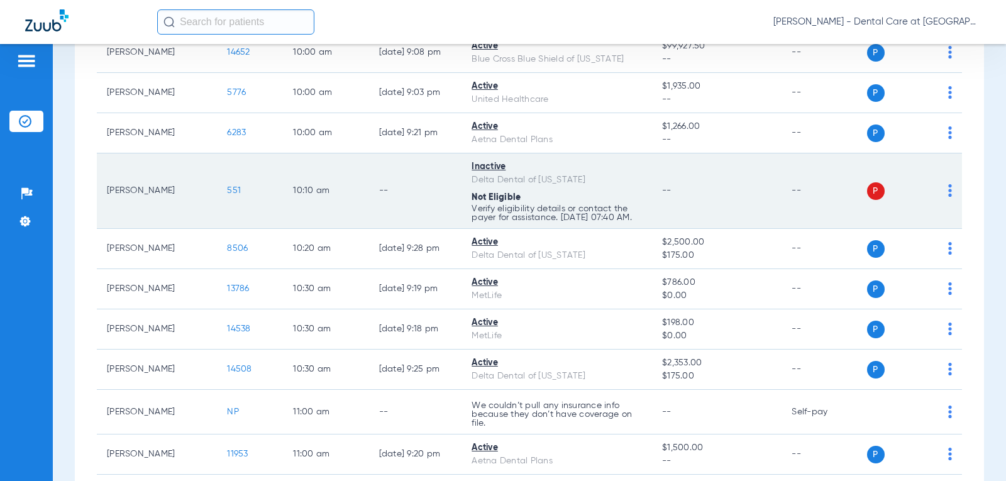
click at [944, 192] on td "P S" at bounding box center [915, 190] width 96 height 75
click at [756, 199] on td "--" at bounding box center [717, 190] width 130 height 75
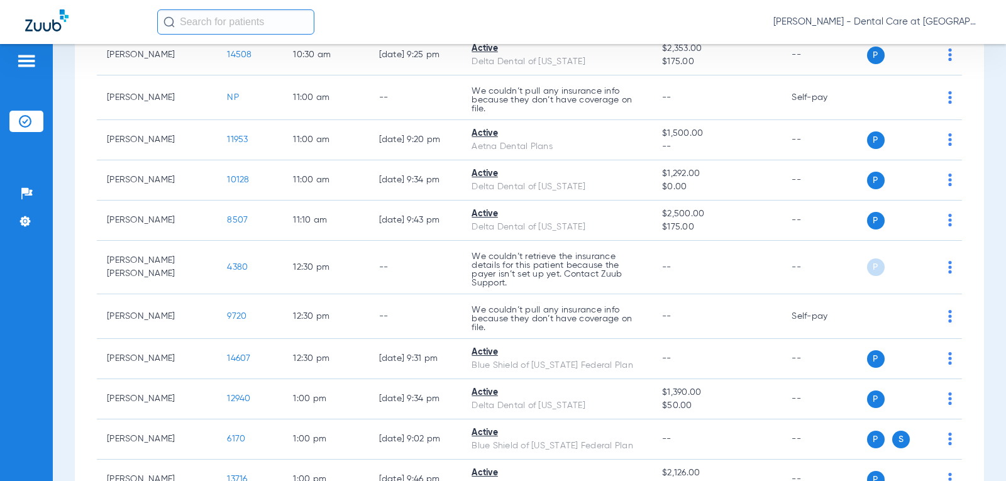
scroll to position [1407, 0]
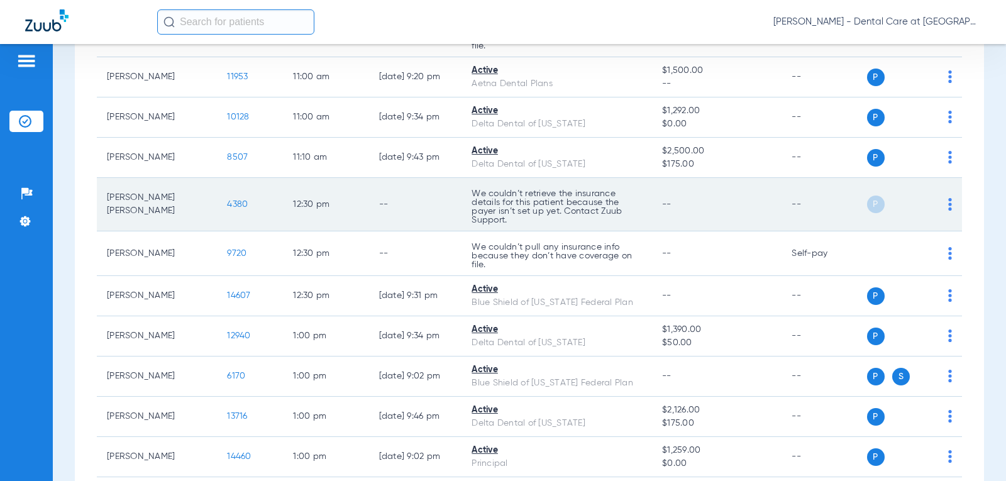
click at [766, 231] on td "--" at bounding box center [717, 204] width 130 height 53
click at [227, 209] on span "4380" at bounding box center [237, 204] width 21 height 9
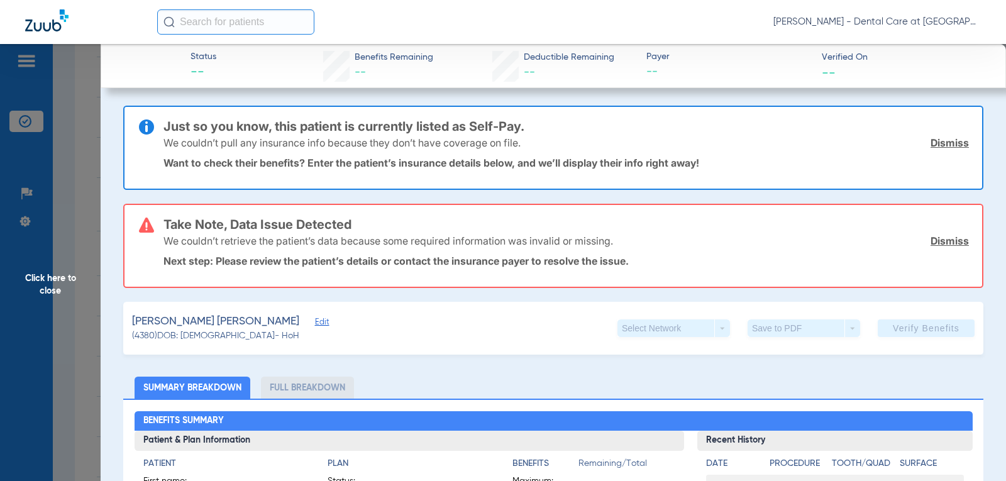
click at [48, 284] on span "Click here to close" at bounding box center [50, 284] width 101 height 481
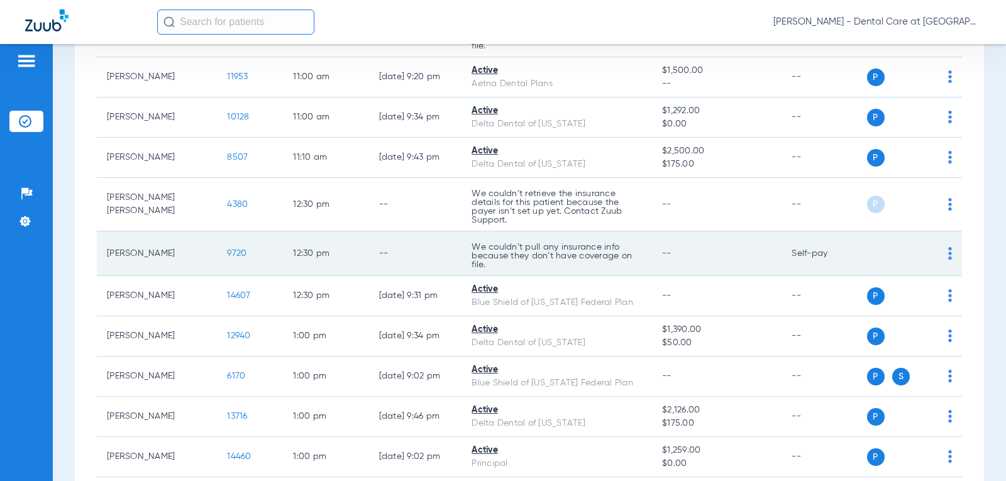
click at [394, 254] on td "--" at bounding box center [415, 253] width 93 height 45
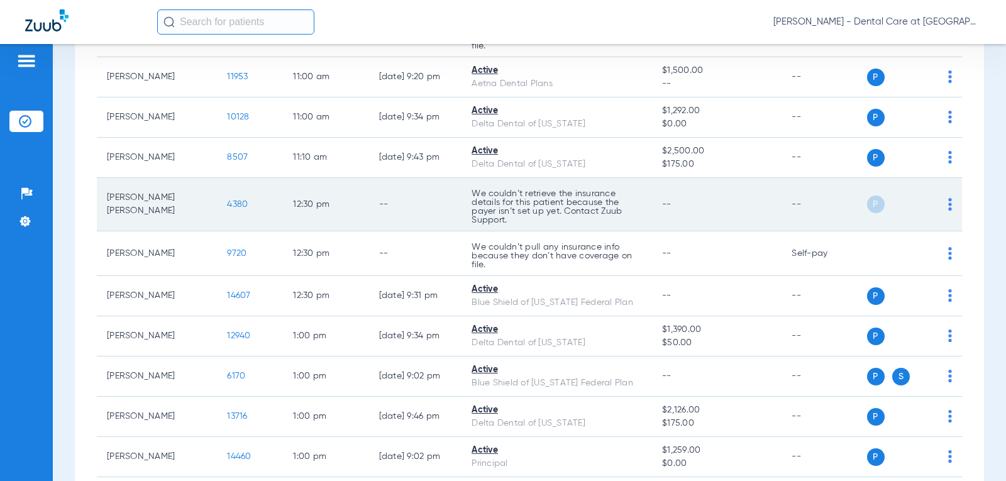
click at [395, 226] on td "--" at bounding box center [415, 204] width 93 height 53
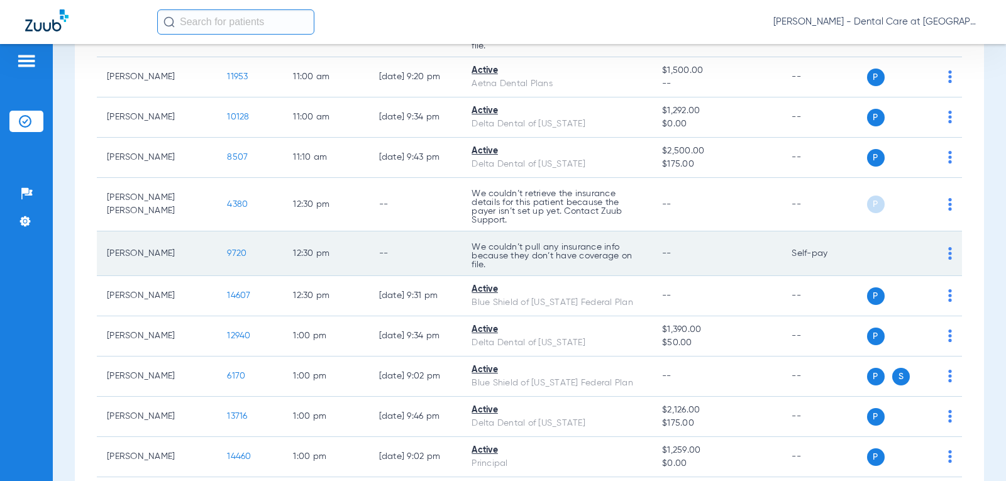
click at [835, 263] on td "Self-pay" at bounding box center [823, 253] width 85 height 45
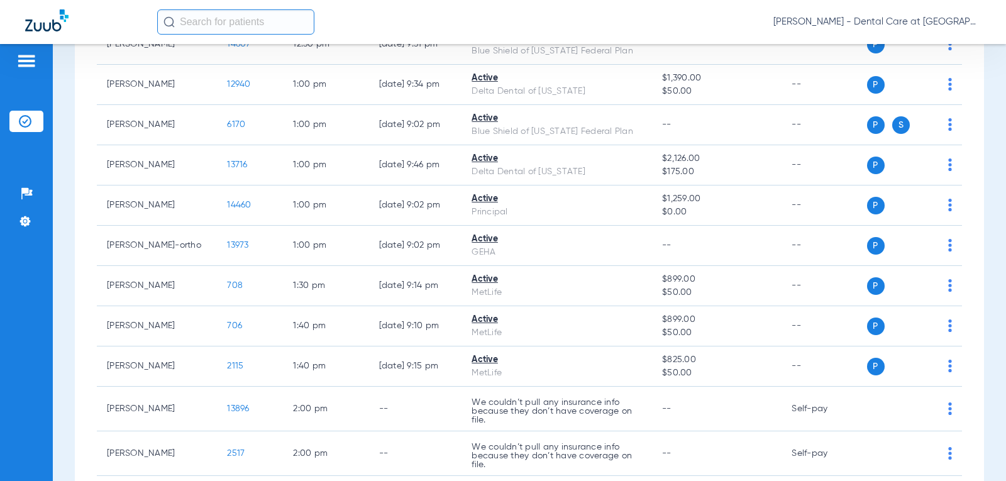
scroll to position [1910, 0]
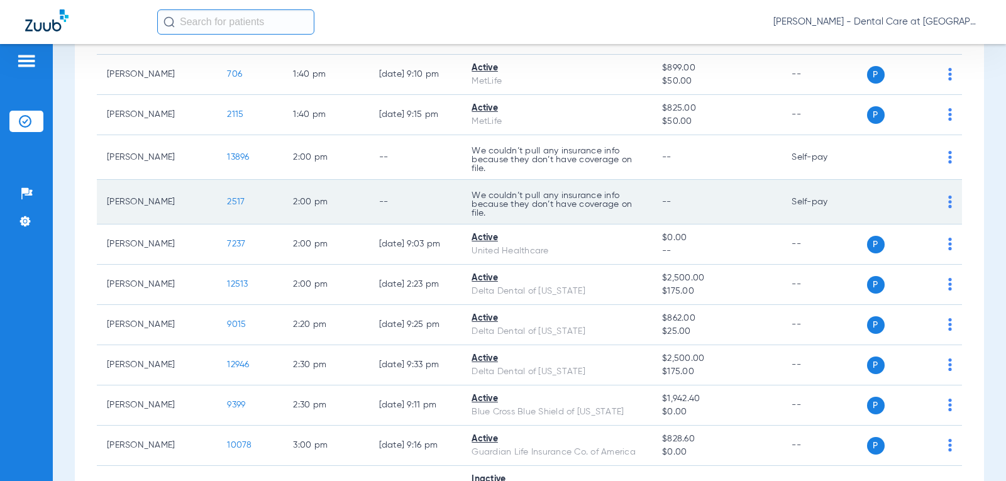
click at [387, 190] on td "--" at bounding box center [415, 202] width 93 height 45
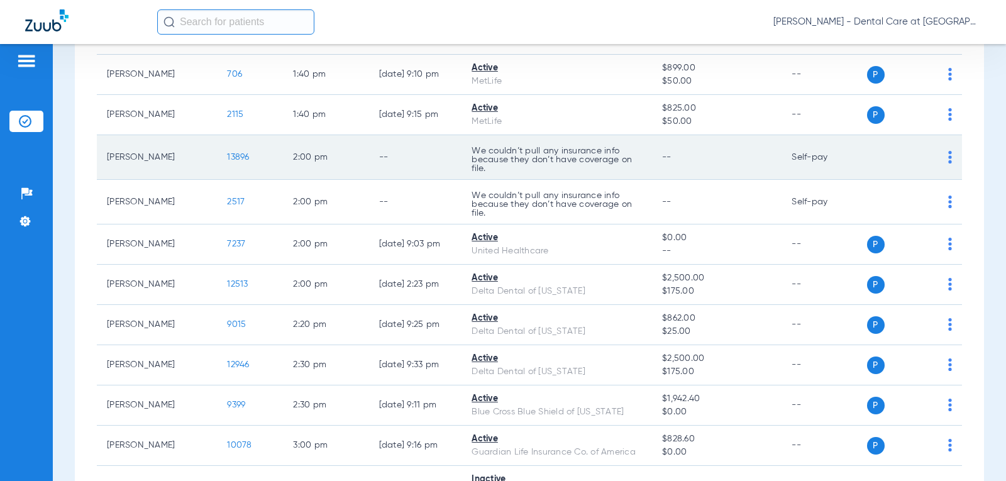
click at [386, 175] on td "--" at bounding box center [415, 157] width 93 height 45
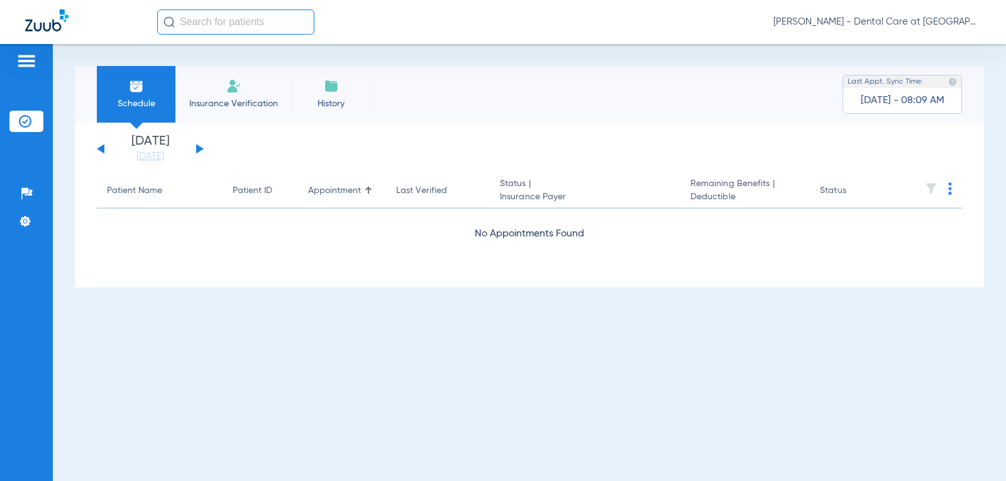
click at [198, 152] on button at bounding box center [200, 148] width 8 height 9
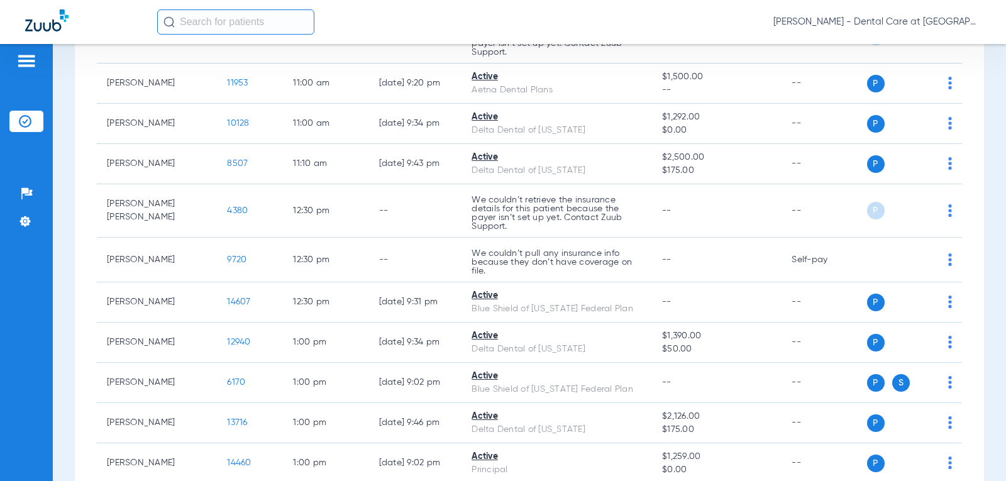
scroll to position [1411, 0]
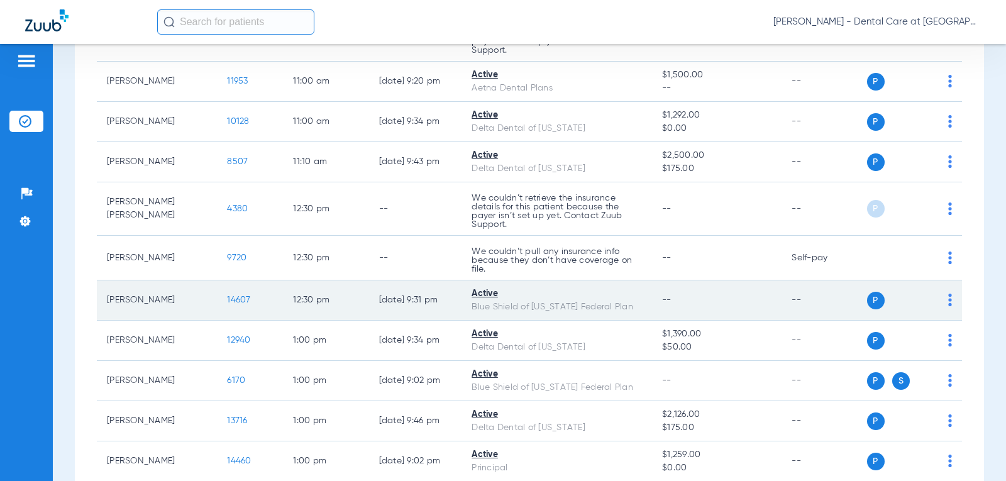
click at [556, 312] on div "Blue Shield of [US_STATE] Federal Plan" at bounding box center [557, 307] width 170 height 13
